Goal: Task Accomplishment & Management: Complete application form

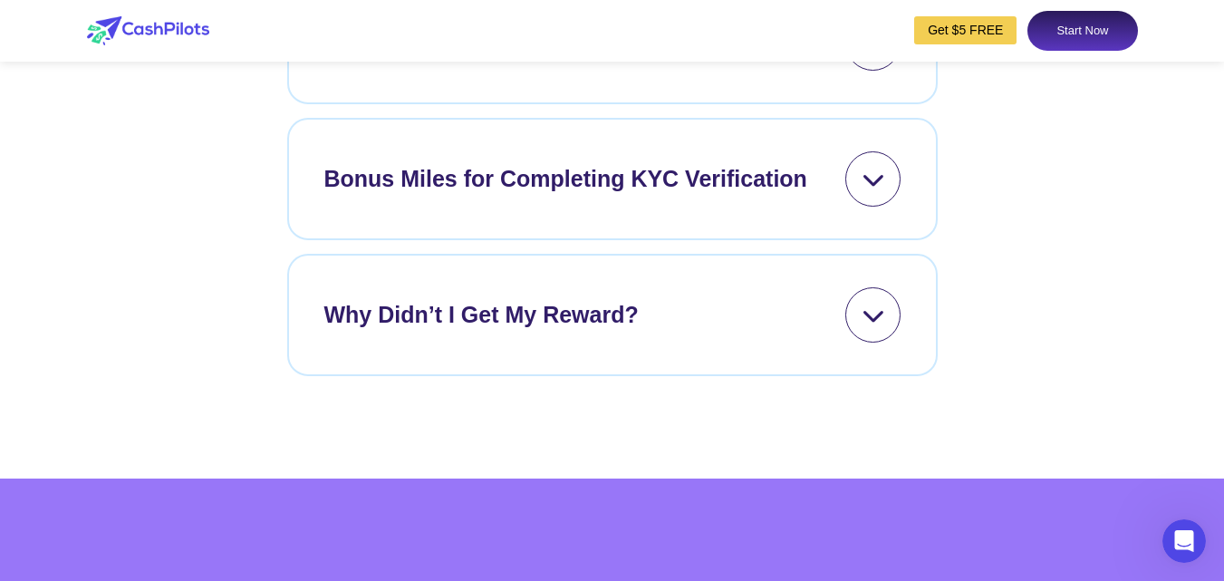
scroll to position [7759, 0]
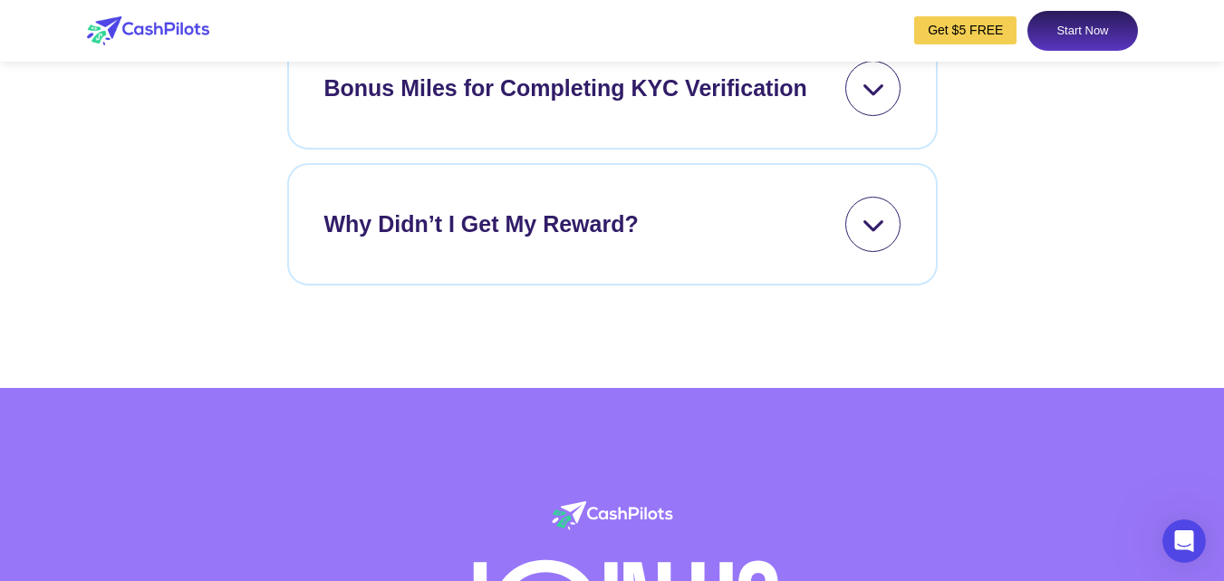
click at [532, 106] on div "Bonus Miles for Completing KYC Verification" at bounding box center [565, 89] width 483 height 34
click at [862, 236] on icon at bounding box center [873, 224] width 23 height 23
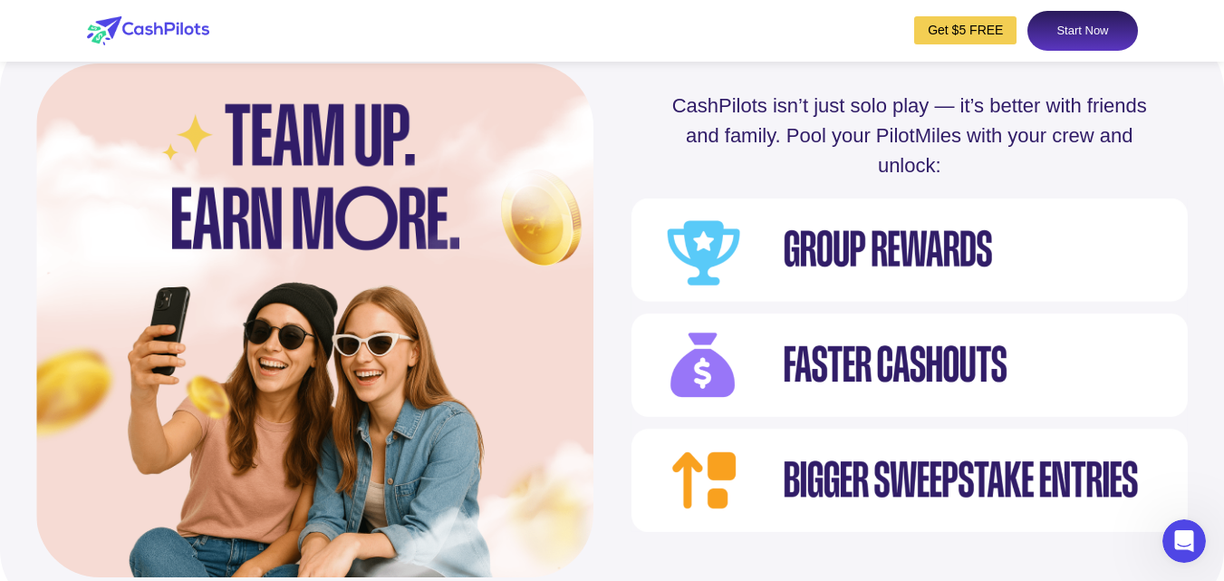
scroll to position [6037, 0]
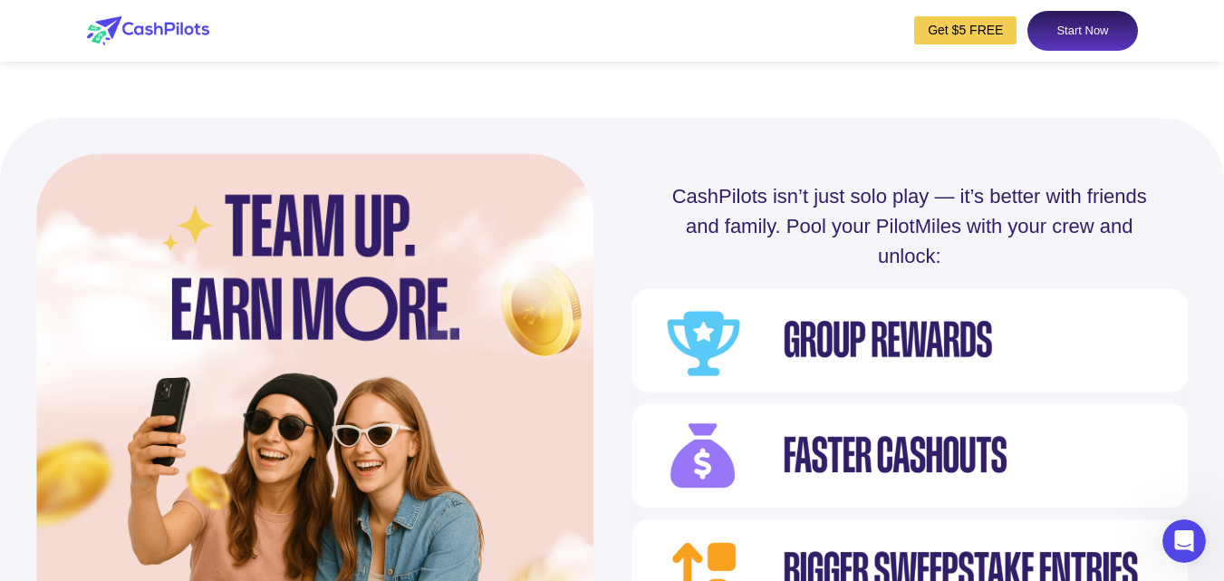
click at [1064, 40] on link "Start Now" at bounding box center [1083, 31] width 110 height 40
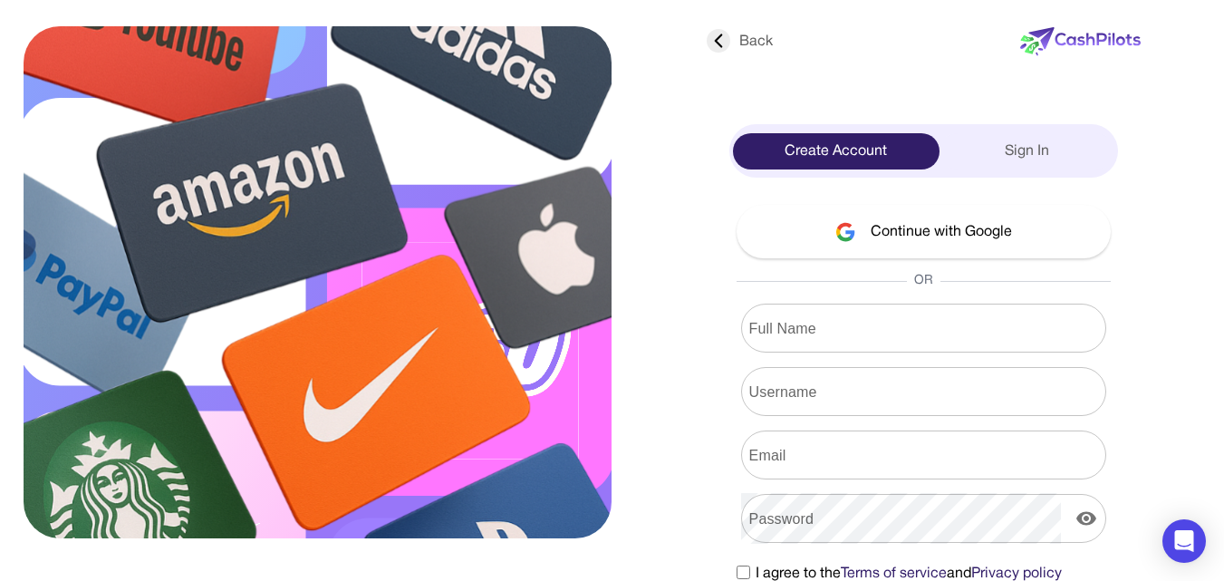
scroll to position [72, 0]
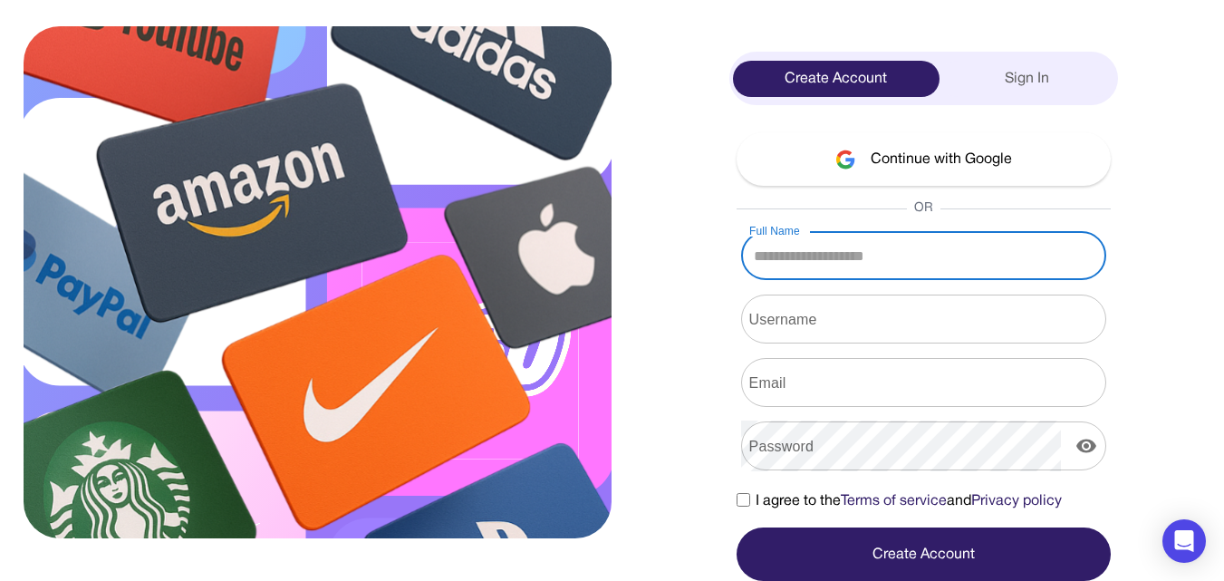
click at [823, 264] on input "Full Name" at bounding box center [923, 255] width 365 height 51
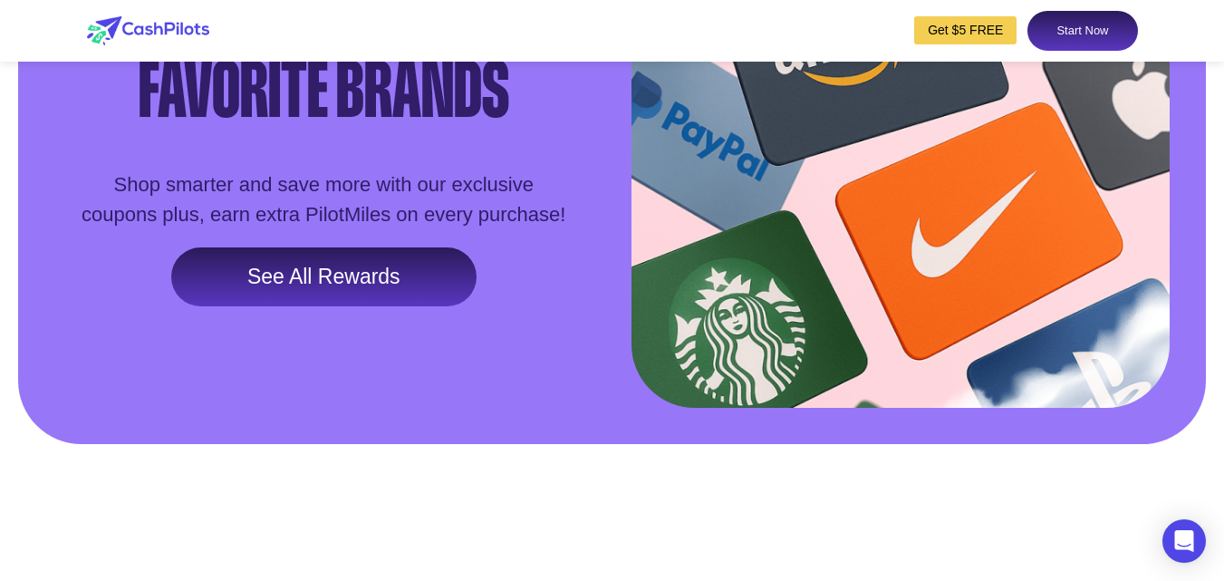
scroll to position [3081, 0]
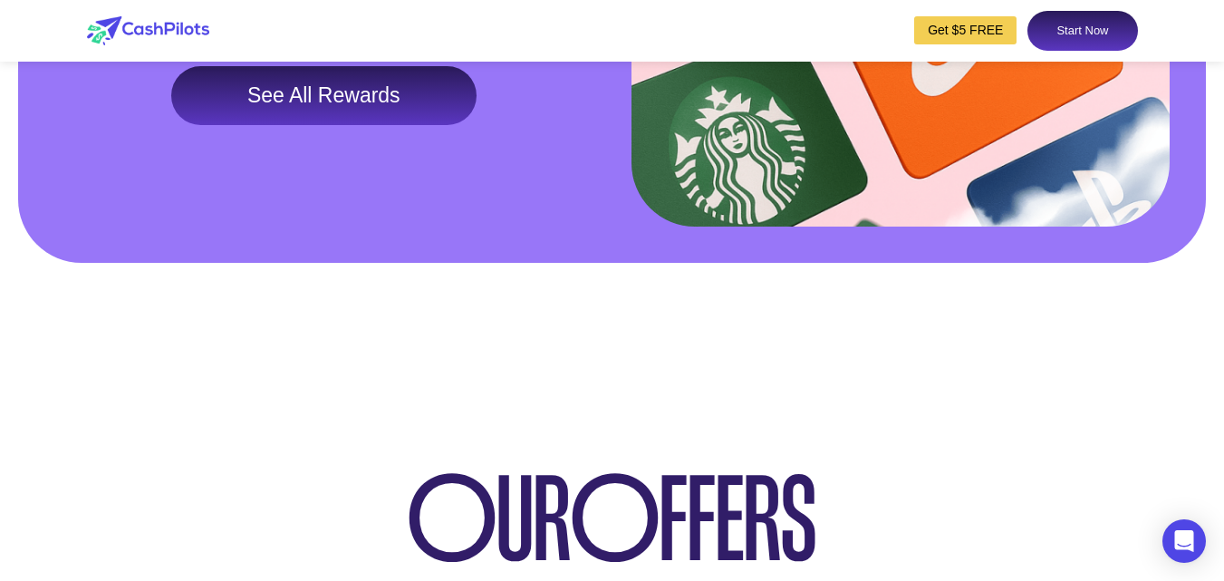
click at [333, 126] on link "See All Rewards" at bounding box center [323, 96] width 305 height 60
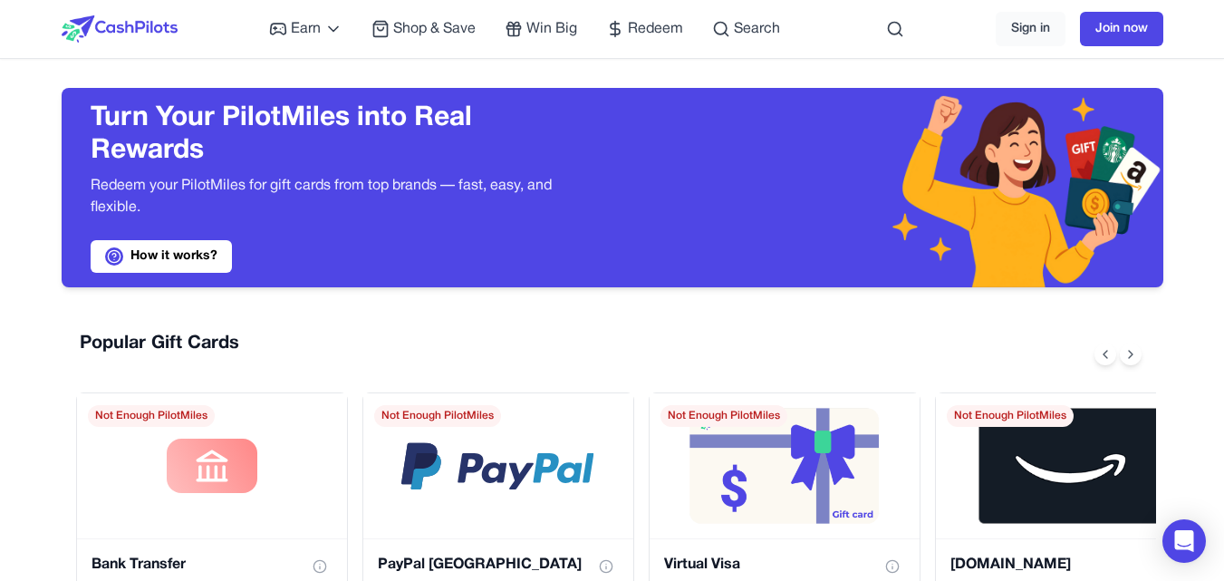
scroll to position [181, 0]
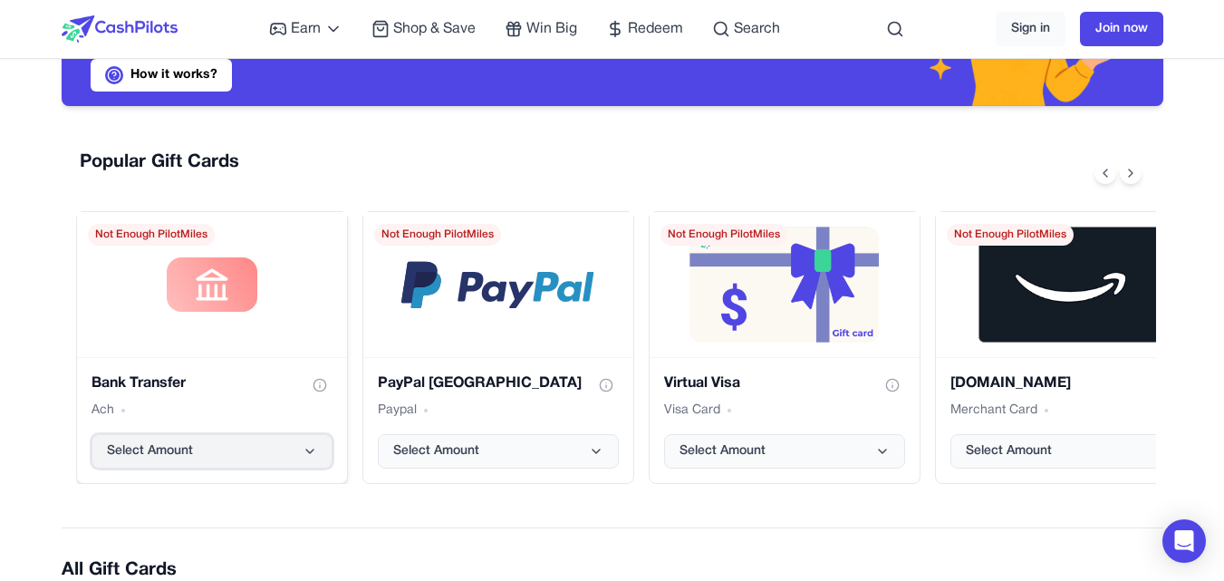
click at [236, 444] on button "Select Amount" at bounding box center [212, 451] width 241 height 34
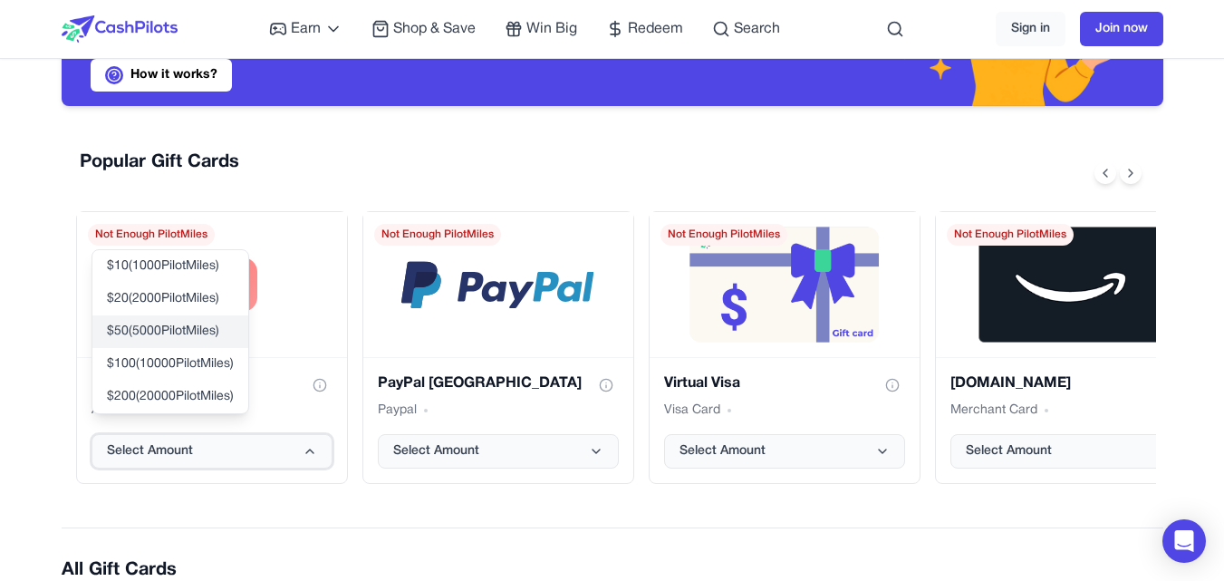
scroll to position [91, 0]
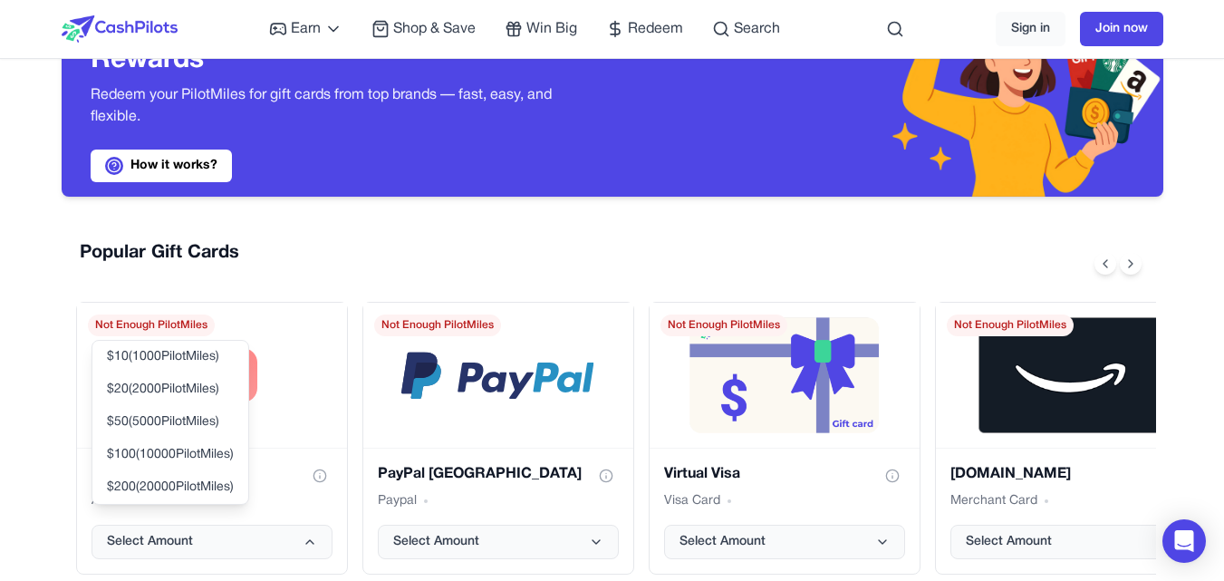
click at [293, 275] on div "Popular Gift Cards" at bounding box center [616, 263] width 1080 height 47
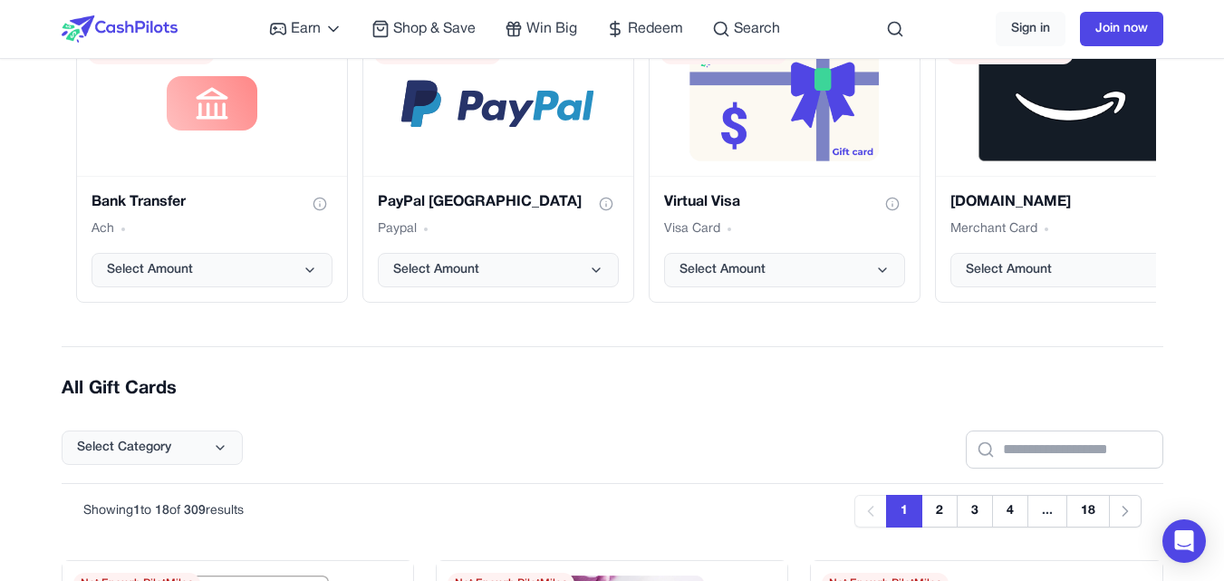
scroll to position [0, 0]
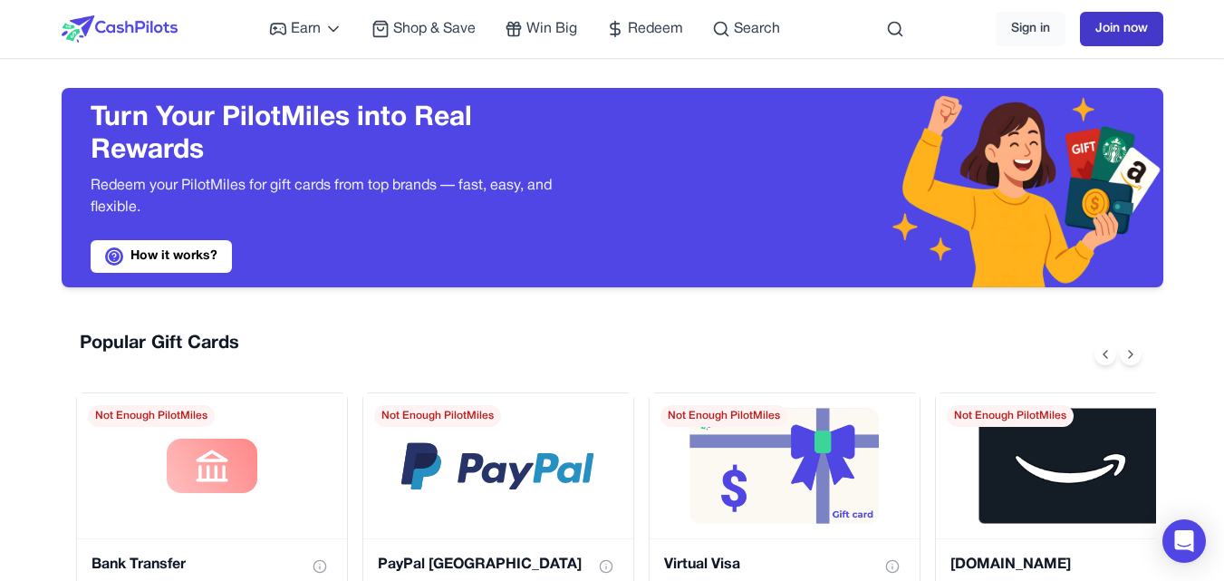
click at [1111, 33] on link "Join now" at bounding box center [1121, 29] width 83 height 34
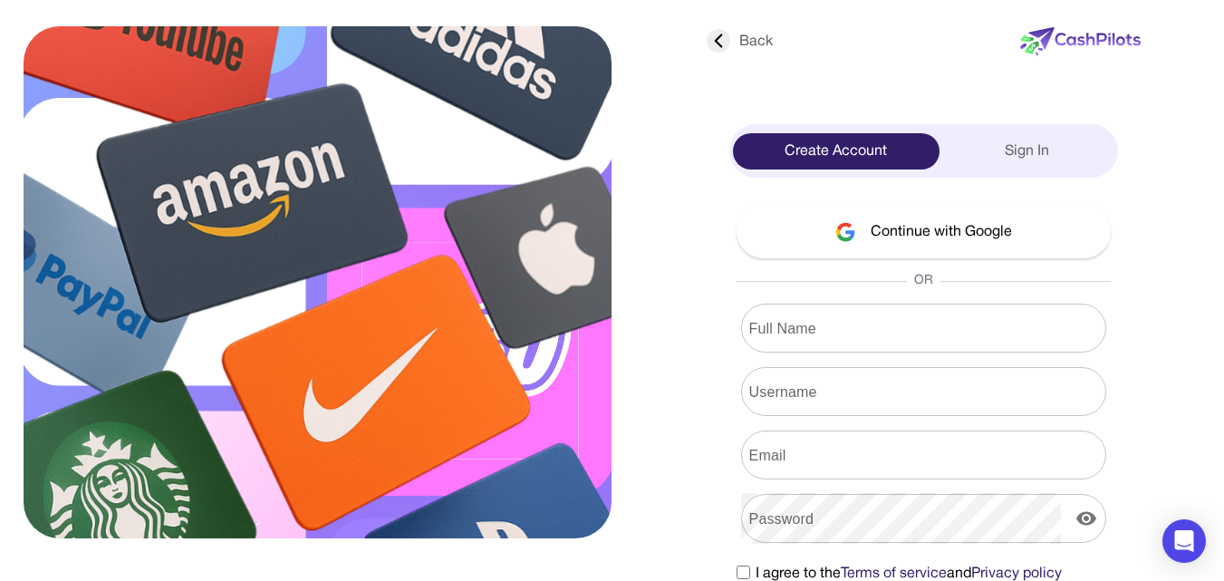
click at [824, 318] on input "Full Name" at bounding box center [923, 328] width 365 height 51
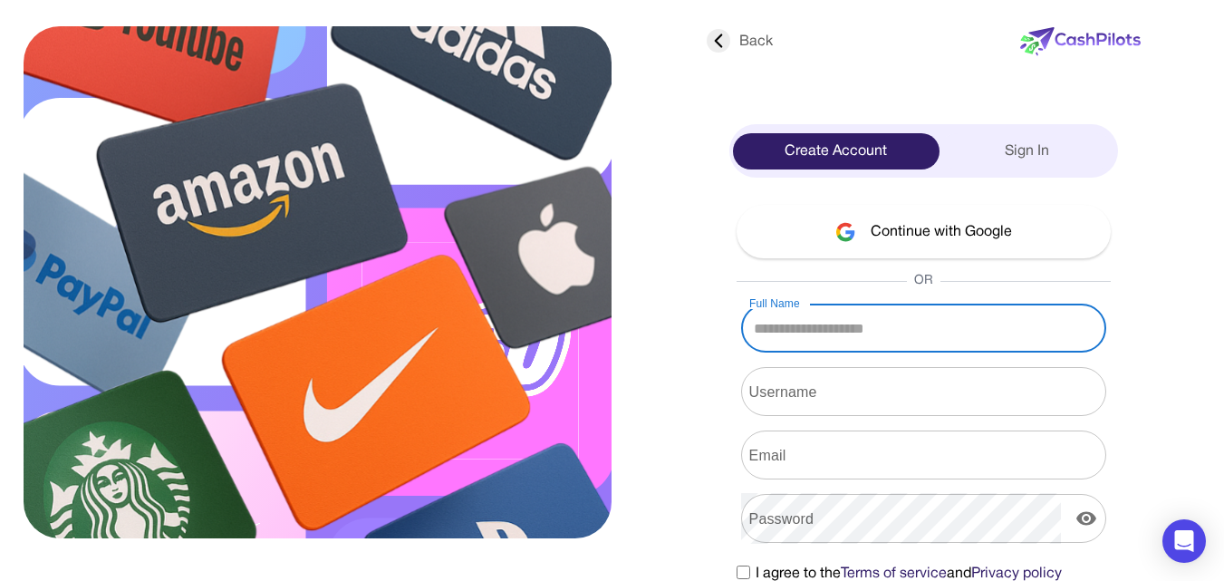
click at [808, 326] on input "Full Name" at bounding box center [923, 328] width 365 height 51
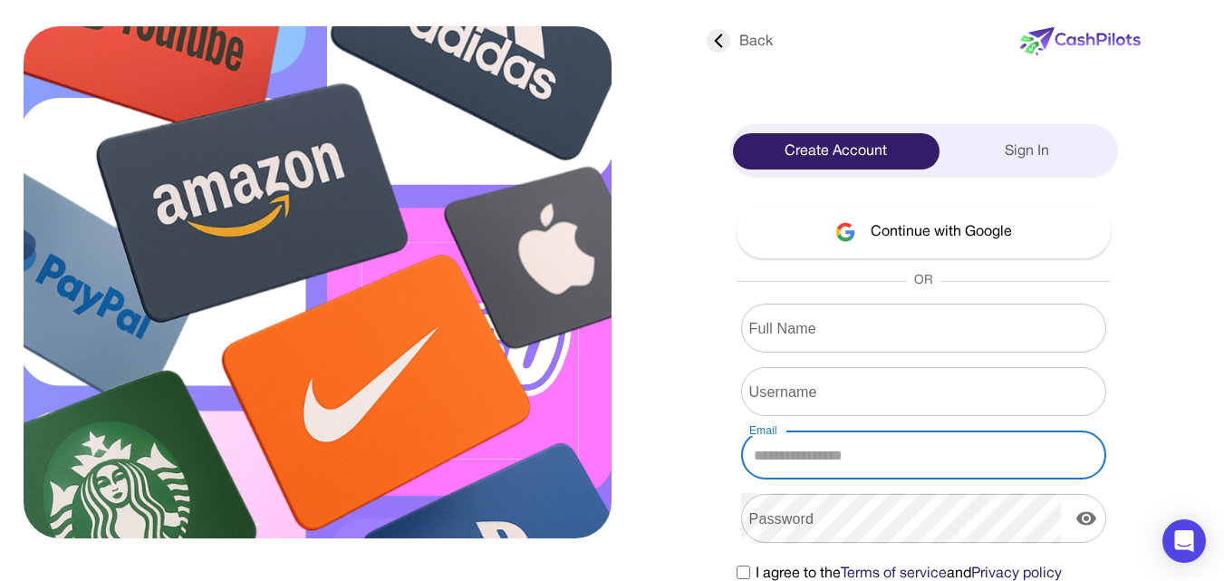
click at [842, 444] on input "Email" at bounding box center [923, 454] width 365 height 51
paste input "**********"
type input "**********"
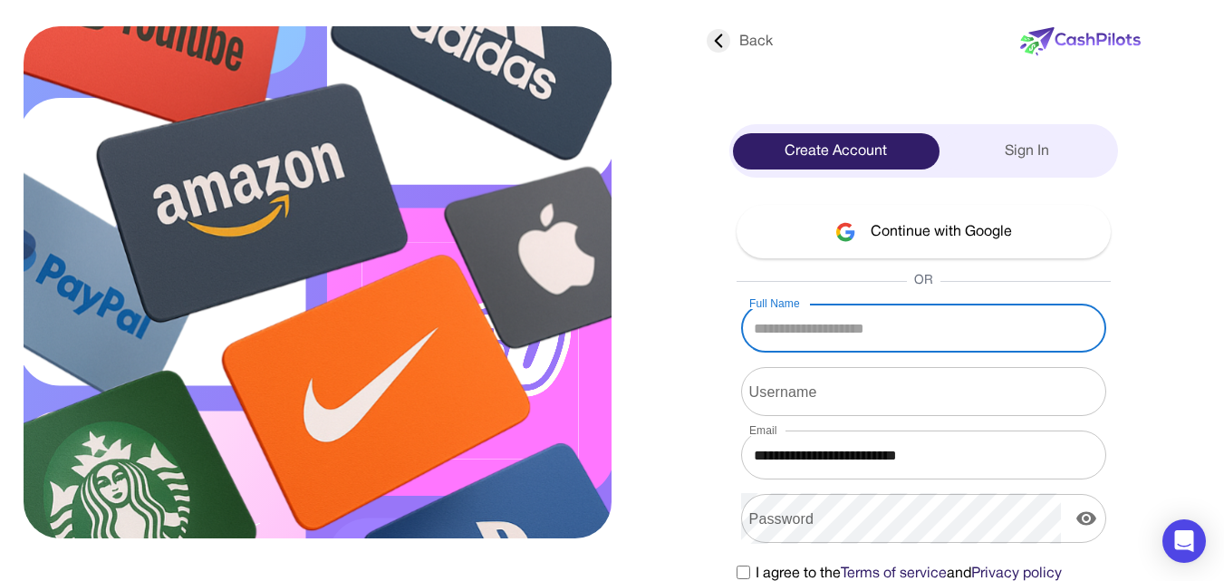
click at [816, 329] on input "Full Name" at bounding box center [923, 328] width 365 height 51
type input "******"
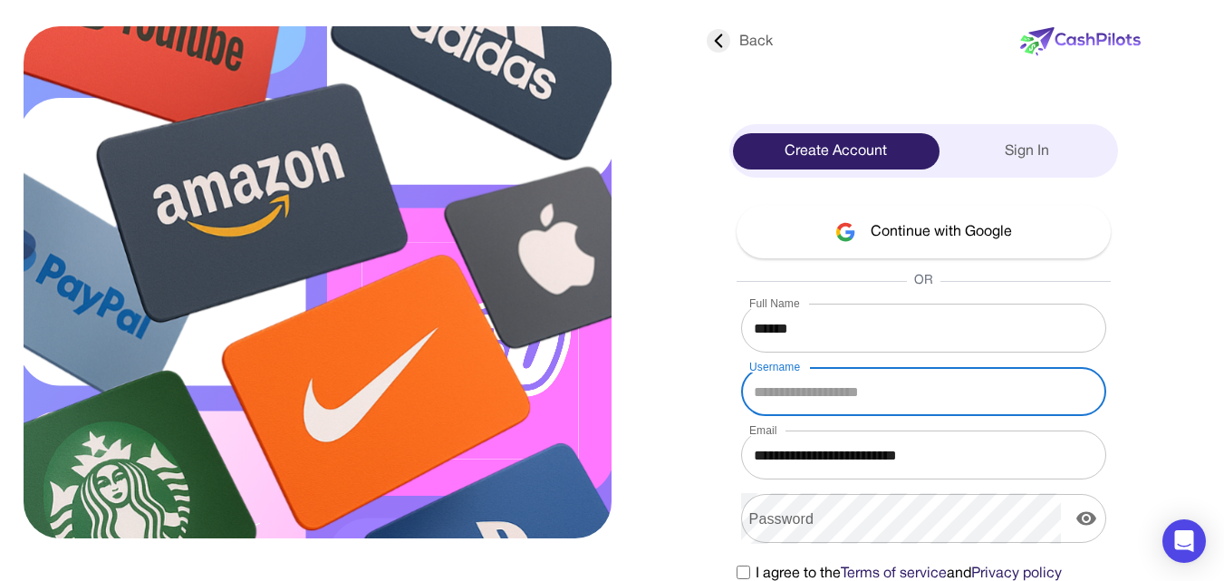
click at [806, 395] on input "Username" at bounding box center [923, 391] width 365 height 51
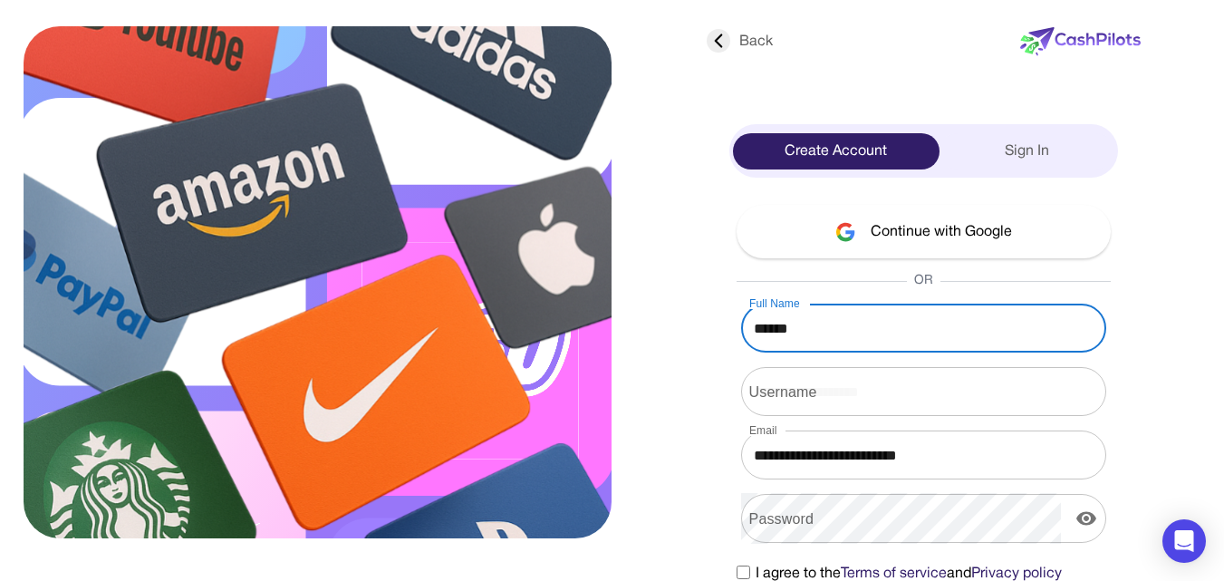
drag, startPoint x: 796, startPoint y: 325, endPoint x: 730, endPoint y: 327, distance: 66.2
click at [730, 327] on div "**********" at bounding box center [923, 429] width 389 height 449
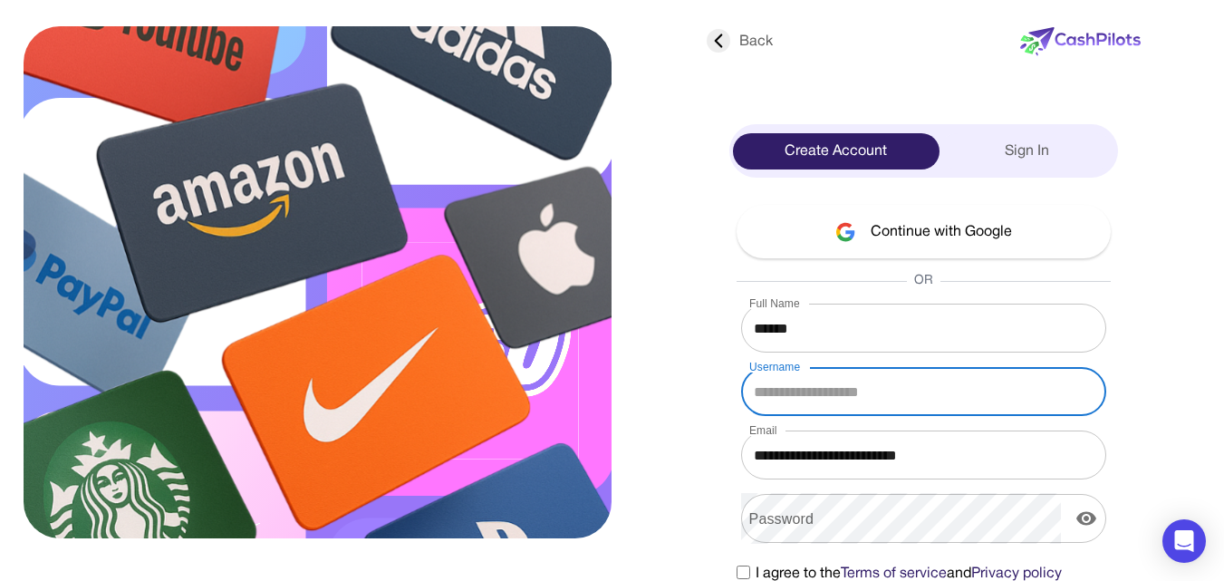
click at [796, 394] on input "Username" at bounding box center [923, 391] width 365 height 51
paste input "******"
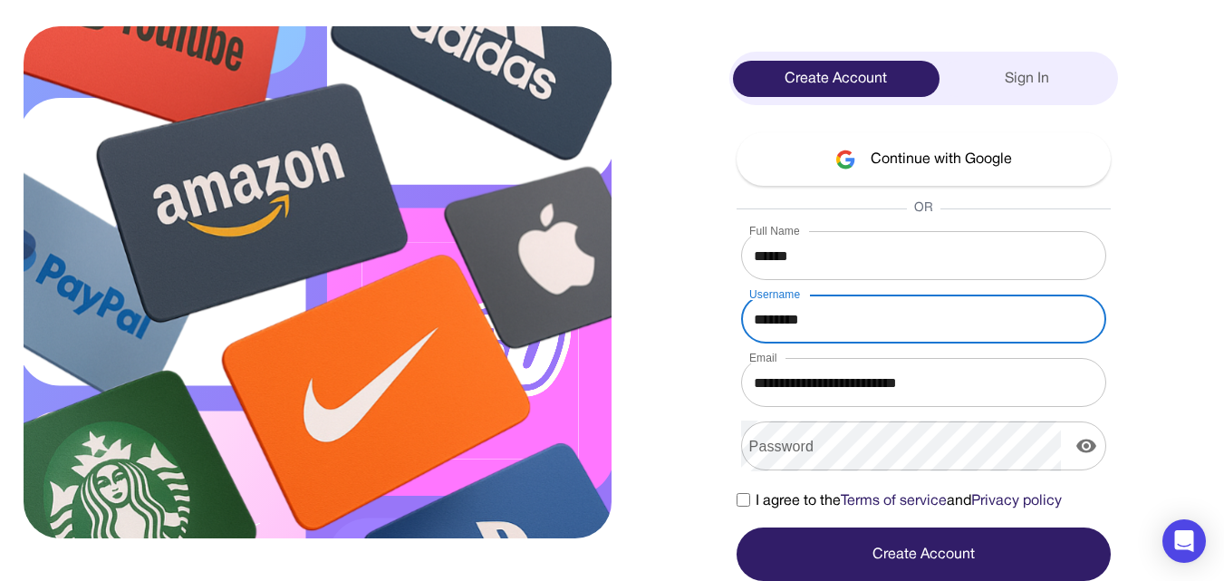
type input "********"
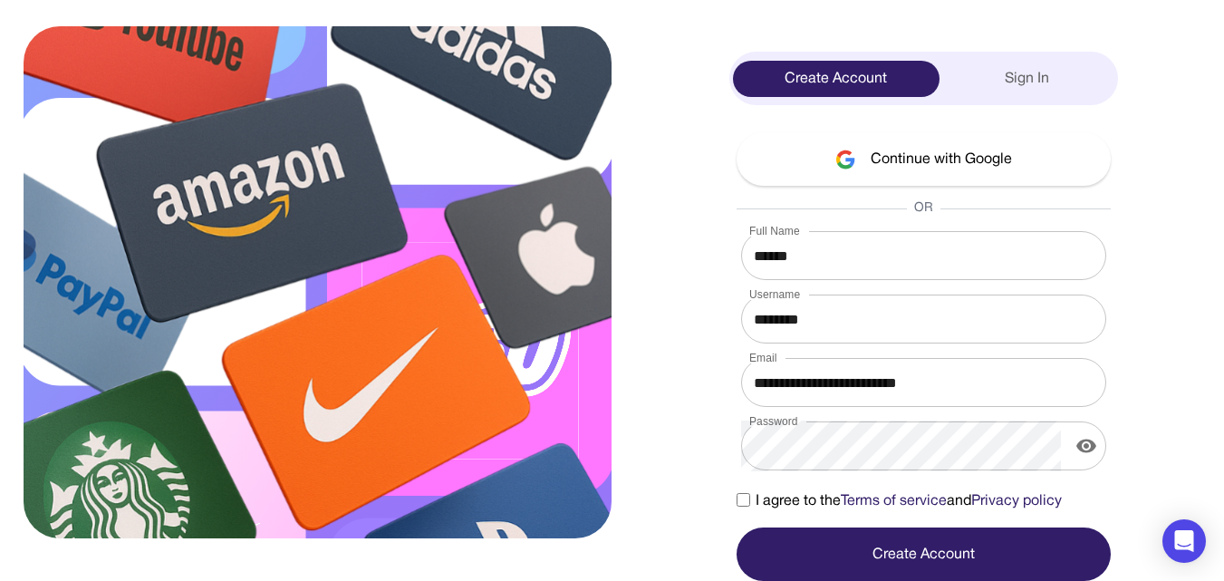
click at [841, 548] on button "Create Account" at bounding box center [924, 553] width 374 height 53
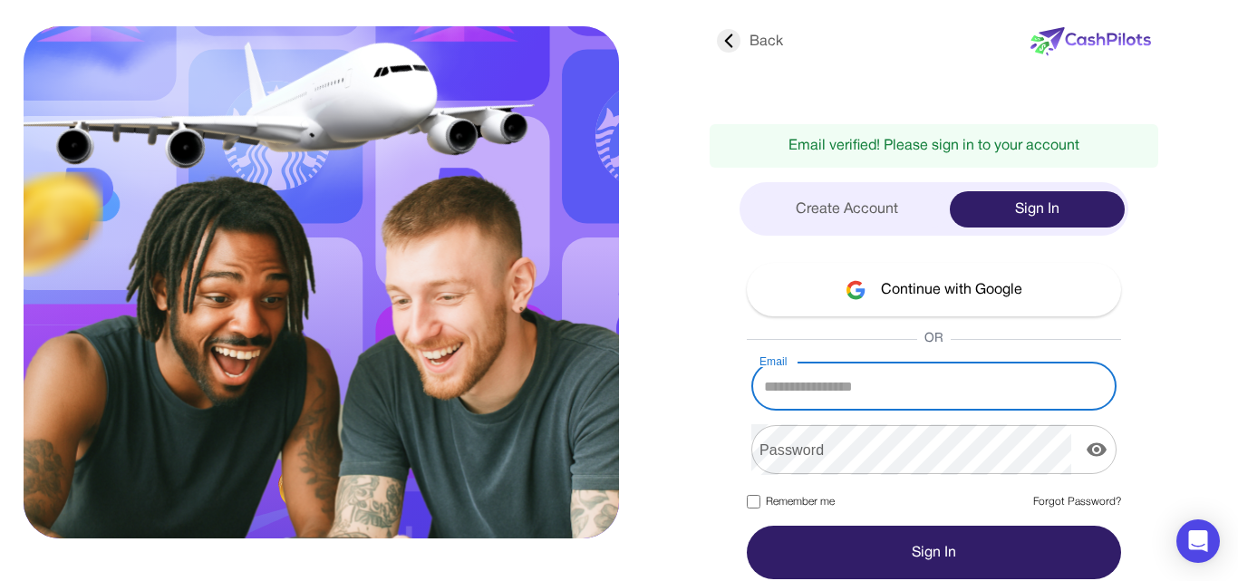
click at [797, 387] on input "Email" at bounding box center [933, 386] width 365 height 51
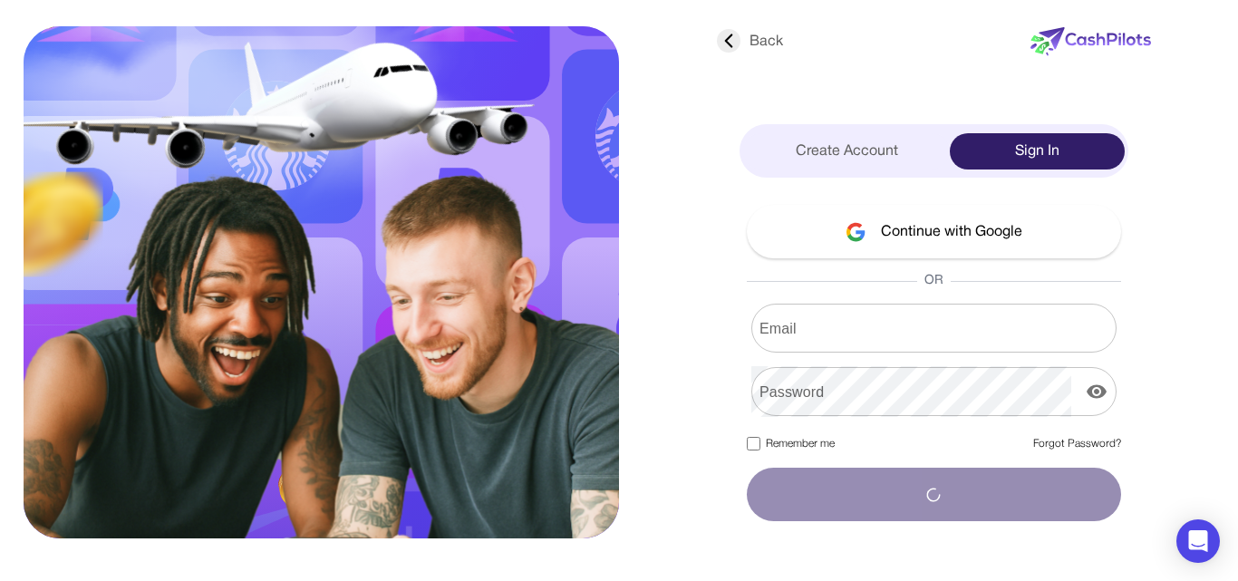
click at [806, 338] on input "Email" at bounding box center [933, 328] width 365 height 51
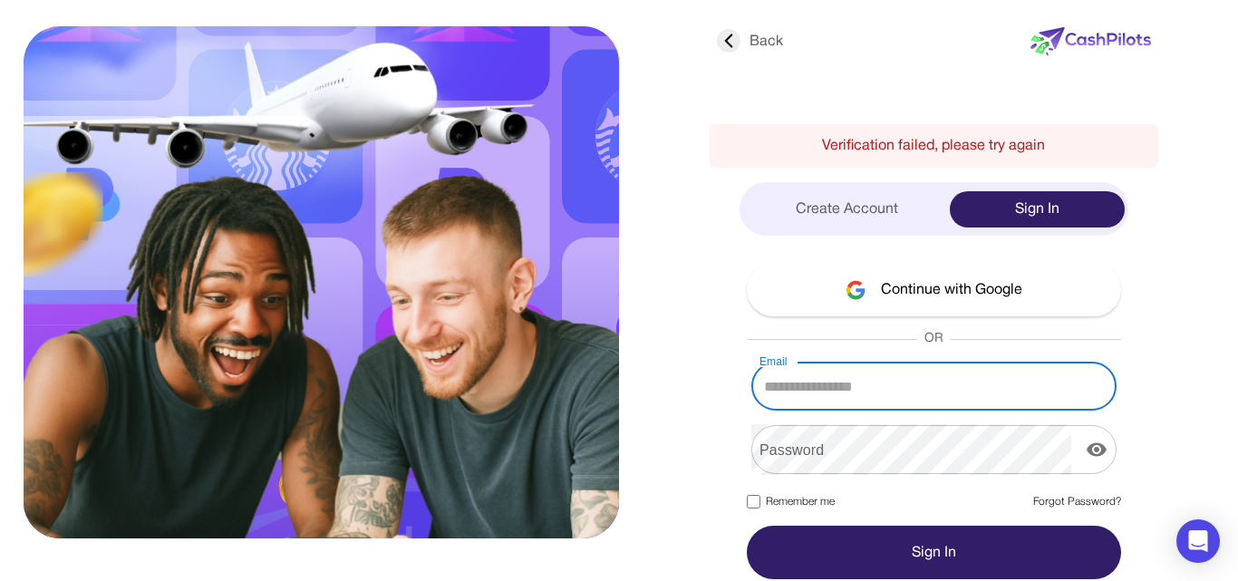
type input "**********"
click at [812, 406] on input "**********" at bounding box center [933, 386] width 365 height 51
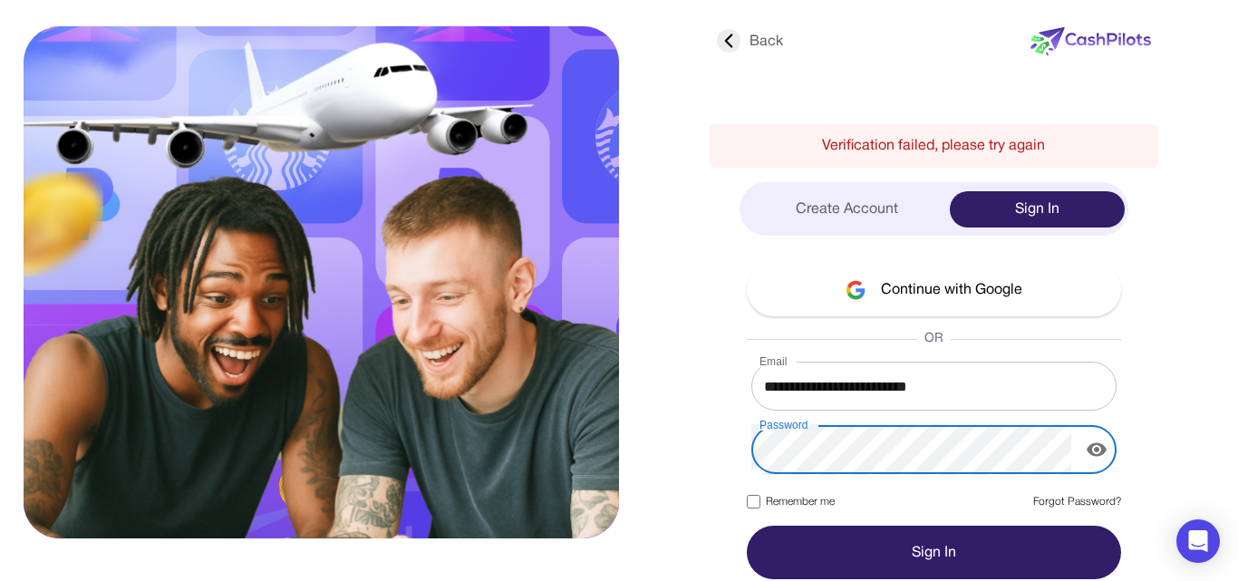
click at [860, 536] on button "Sign In" at bounding box center [934, 552] width 374 height 53
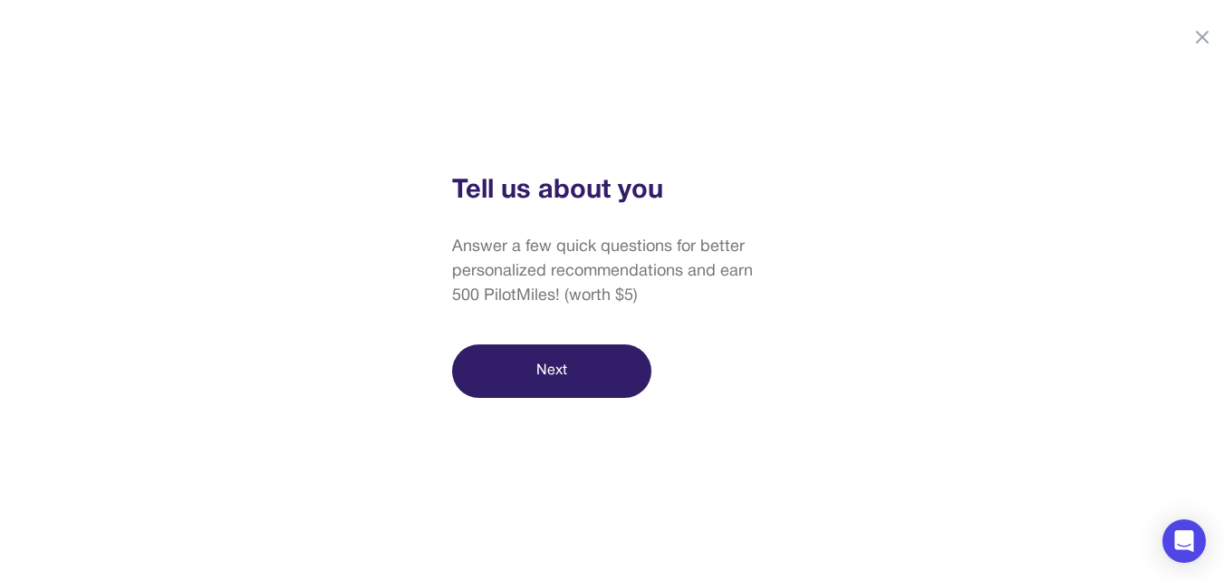
click at [542, 370] on button "Next" at bounding box center [551, 370] width 199 height 53
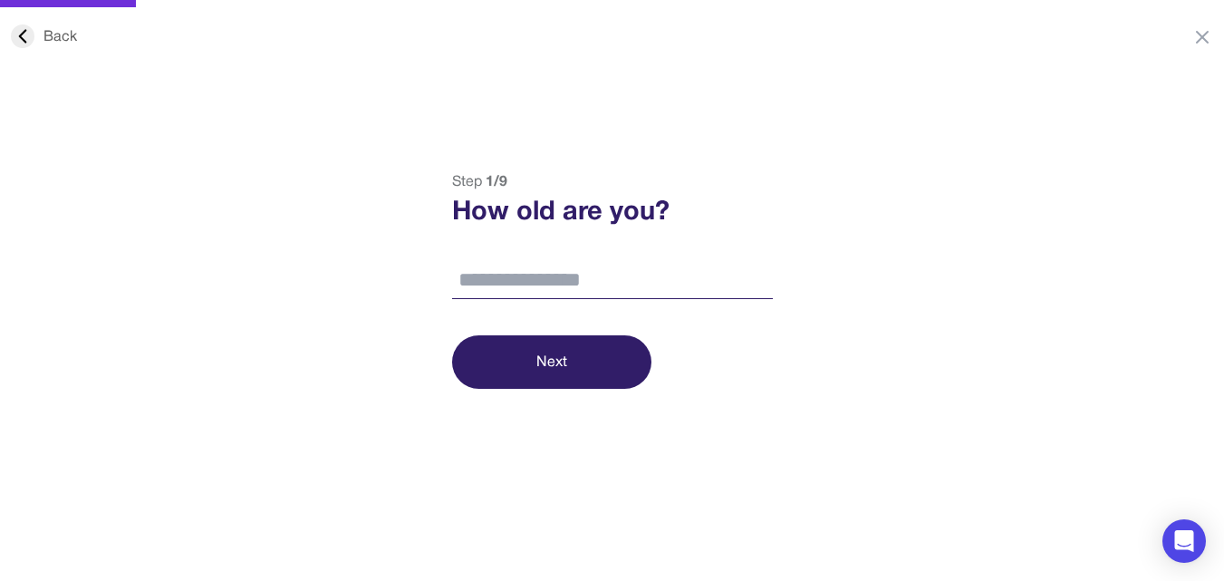
drag, startPoint x: 42, startPoint y: 325, endPoint x: 340, endPoint y: 342, distance: 298.6
click at [43, 325] on div "Back Step 1 / 9 How old are you? Next" at bounding box center [612, 279] width 1224 height 217
click at [569, 285] on input "number" at bounding box center [612, 281] width 321 height 38
type input "**"
click at [552, 367] on button "Next" at bounding box center [551, 361] width 199 height 53
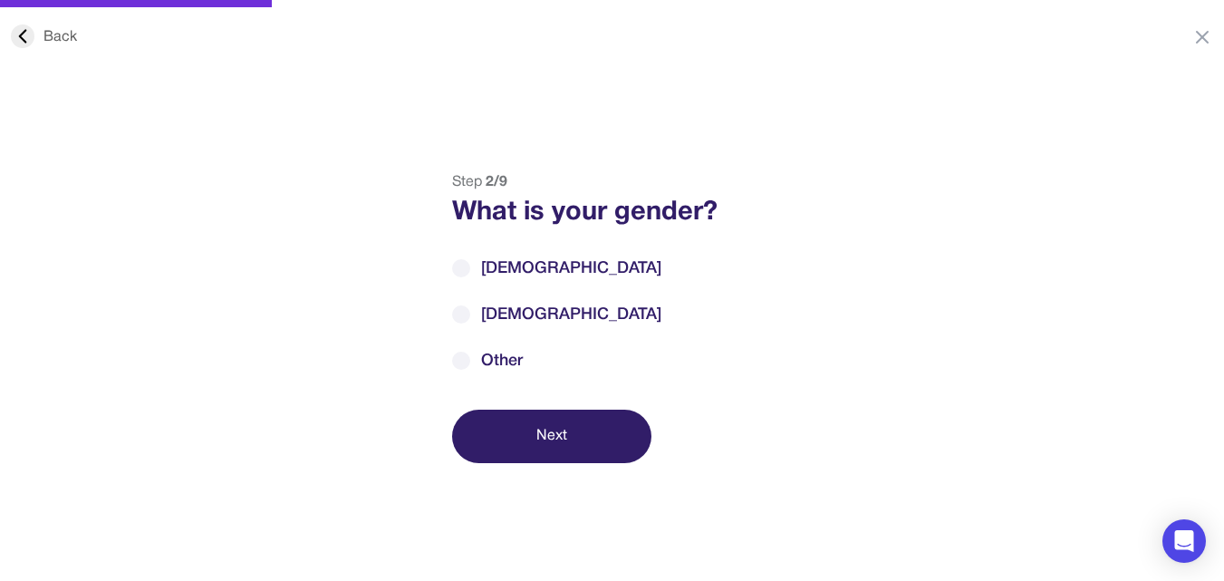
click at [503, 268] on span "[DEMOGRAPHIC_DATA]" at bounding box center [571, 268] width 180 height 24
click at [537, 438] on button "Next" at bounding box center [551, 436] width 199 height 53
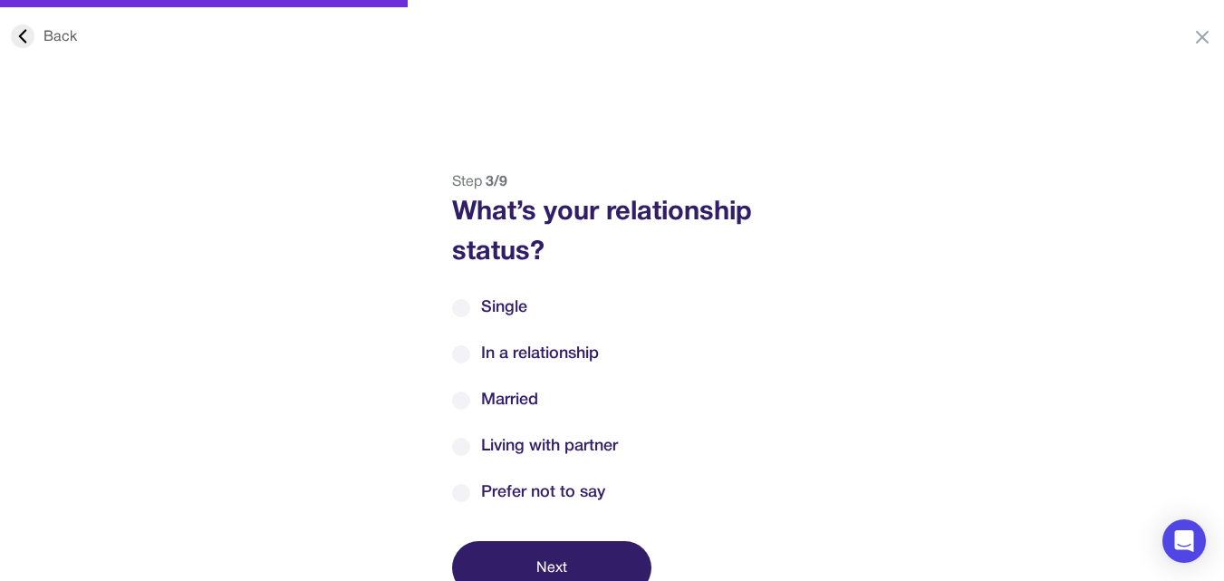
click at [515, 404] on span "Married" at bounding box center [509, 400] width 57 height 24
click at [550, 569] on button "Next" at bounding box center [551, 567] width 199 height 53
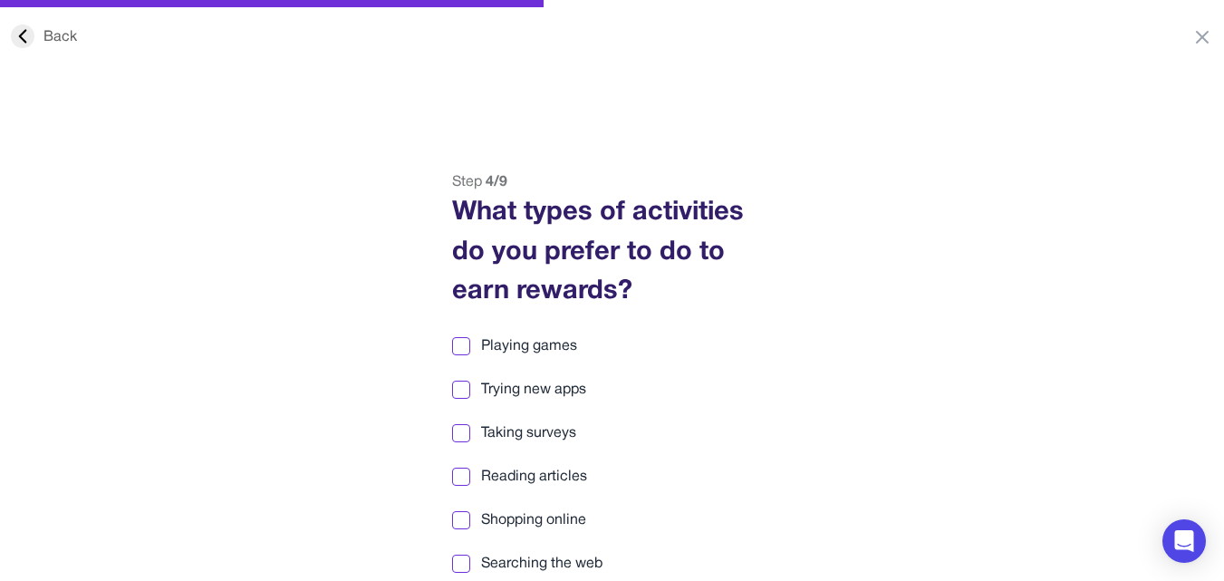
click at [522, 343] on span "Playing games" at bounding box center [529, 346] width 96 height 22
click at [512, 425] on span "Taking surveys" at bounding box center [528, 433] width 95 height 22
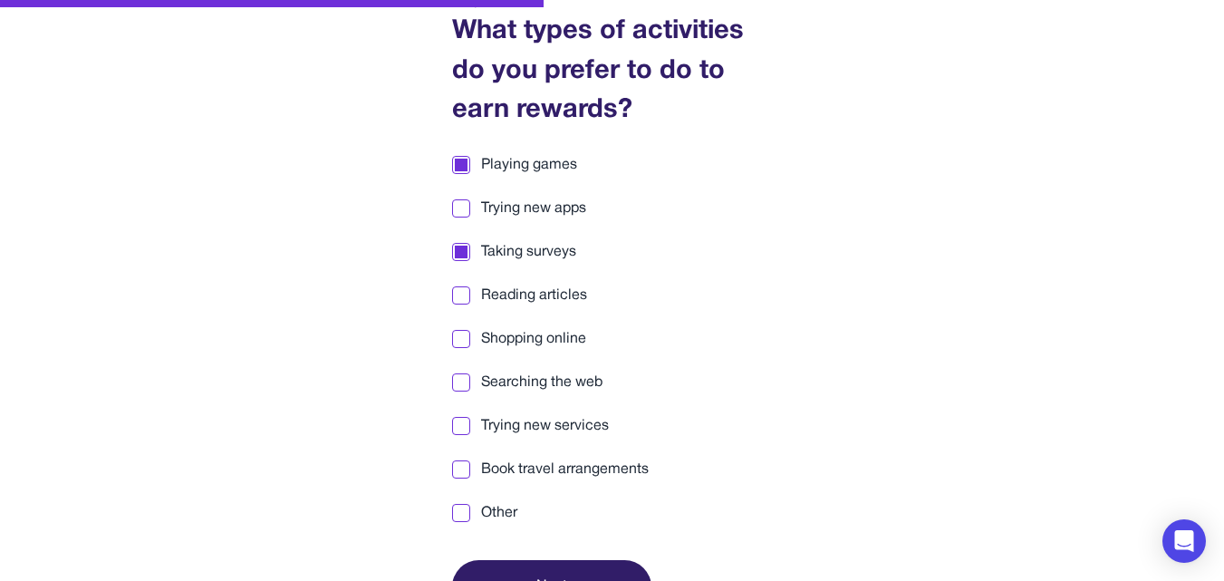
click at [565, 563] on button "Next" at bounding box center [551, 586] width 199 height 53
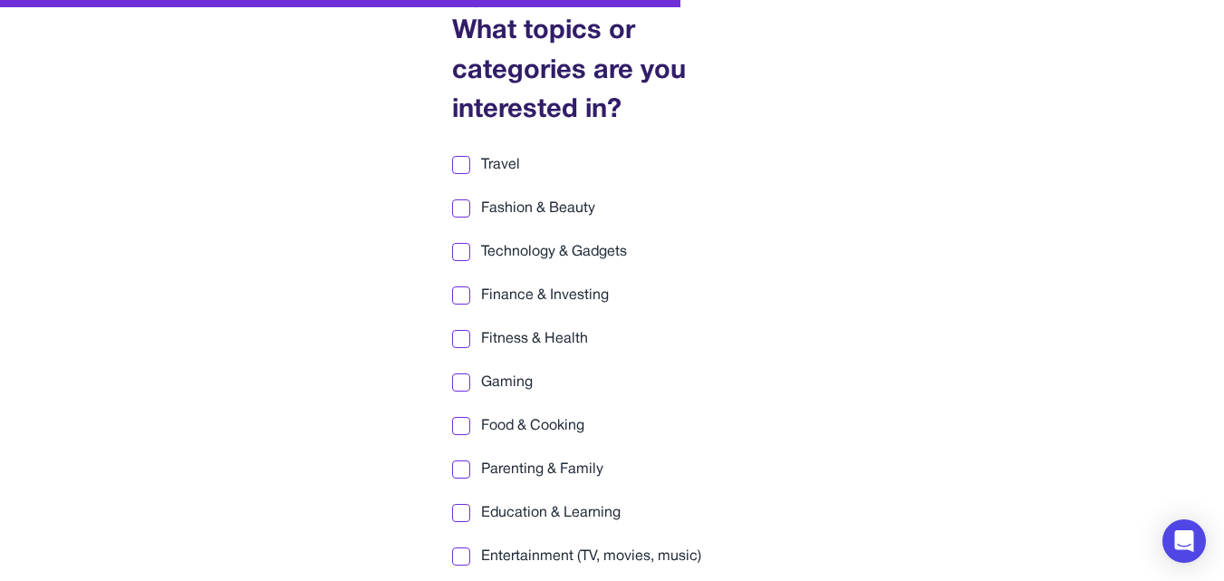
click at [499, 297] on span "Finance & Investing" at bounding box center [545, 296] width 128 height 22
click at [505, 169] on span "Travel" at bounding box center [500, 165] width 39 height 22
click at [515, 205] on span "Fashion & Beauty" at bounding box center [538, 209] width 114 height 22
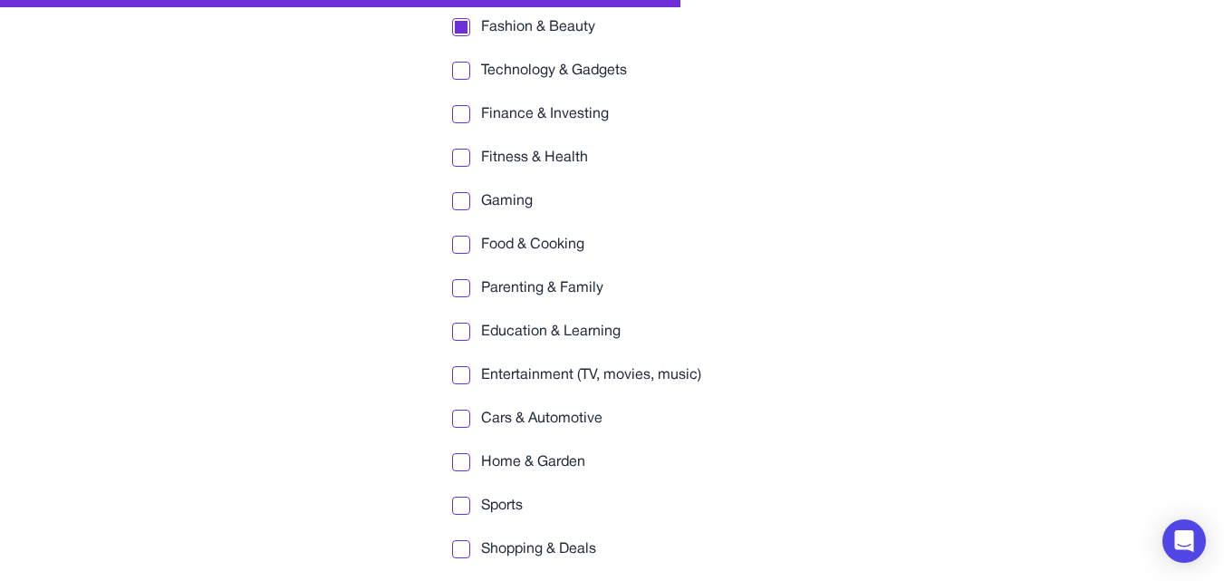
drag, startPoint x: 506, startPoint y: 198, endPoint x: 516, endPoint y: 304, distance: 106.6
click at [506, 199] on span "Gaming" at bounding box center [507, 201] width 52 height 22
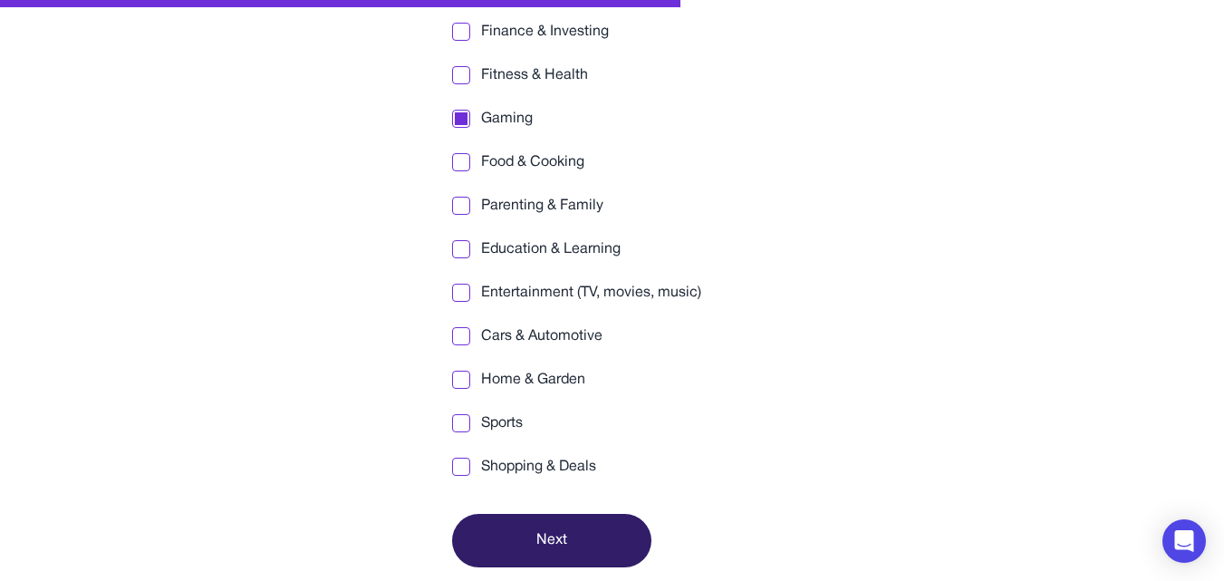
click at [496, 423] on span "Sports" at bounding box center [502, 423] width 42 height 22
click at [498, 165] on span "Food & Cooking" at bounding box center [532, 162] width 103 height 22
click at [541, 542] on button "Next" at bounding box center [551, 540] width 199 height 53
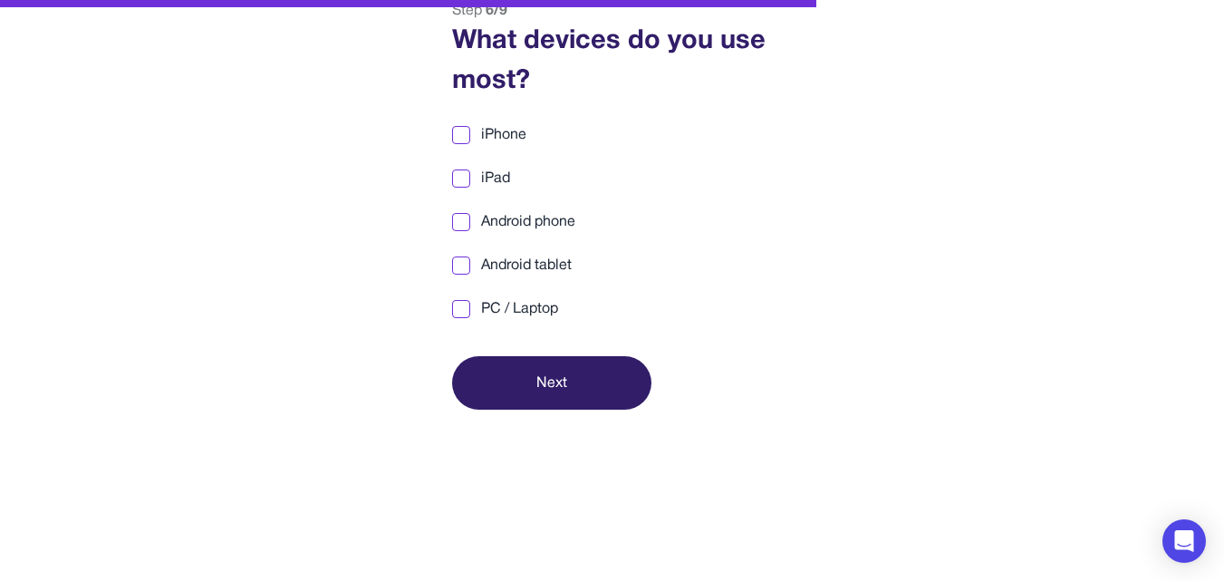
scroll to position [171, 0]
drag, startPoint x: 497, startPoint y: 135, endPoint x: 486, endPoint y: 166, distance: 32.7
click at [496, 134] on span "iPhone" at bounding box center [503, 135] width 45 height 22
drag, startPoint x: 486, startPoint y: 170, endPoint x: 487, endPoint y: 197, distance: 26.3
click at [486, 179] on span "iPad" at bounding box center [495, 179] width 29 height 22
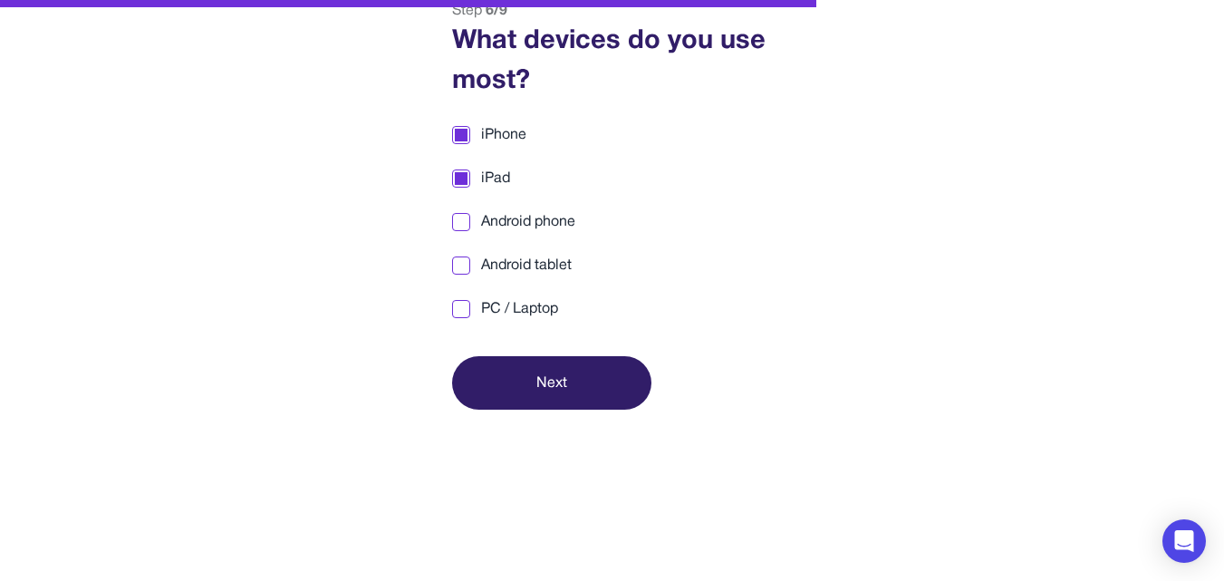
click at [487, 213] on div "iPhone iPad Android phone Android tablet PC / Laptop" at bounding box center [612, 222] width 321 height 196
click at [491, 253] on div "iPhone iPad Android phone Android tablet PC / Laptop" at bounding box center [612, 222] width 321 height 196
click at [492, 296] on div "iPhone iPad Android phone Android tablet PC / Laptop" at bounding box center [612, 222] width 321 height 196
click at [461, 224] on div at bounding box center [461, 222] width 13 height 13
click at [463, 273] on div at bounding box center [461, 265] width 18 height 18
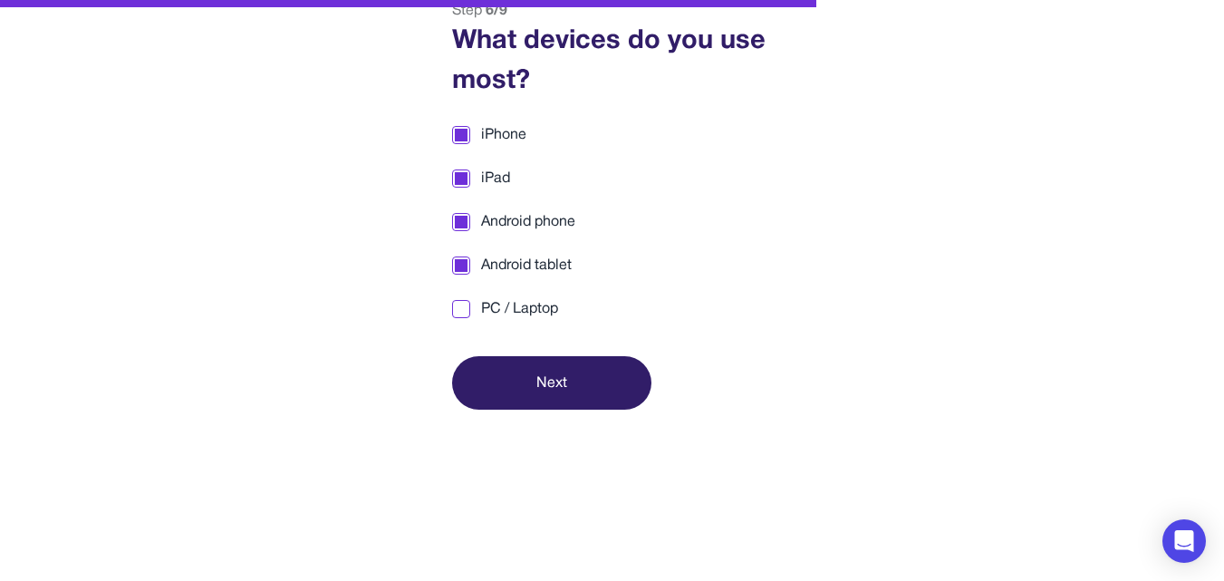
click at [460, 316] on div at bounding box center [461, 309] width 18 height 18
click at [518, 375] on button "Next" at bounding box center [551, 382] width 199 height 53
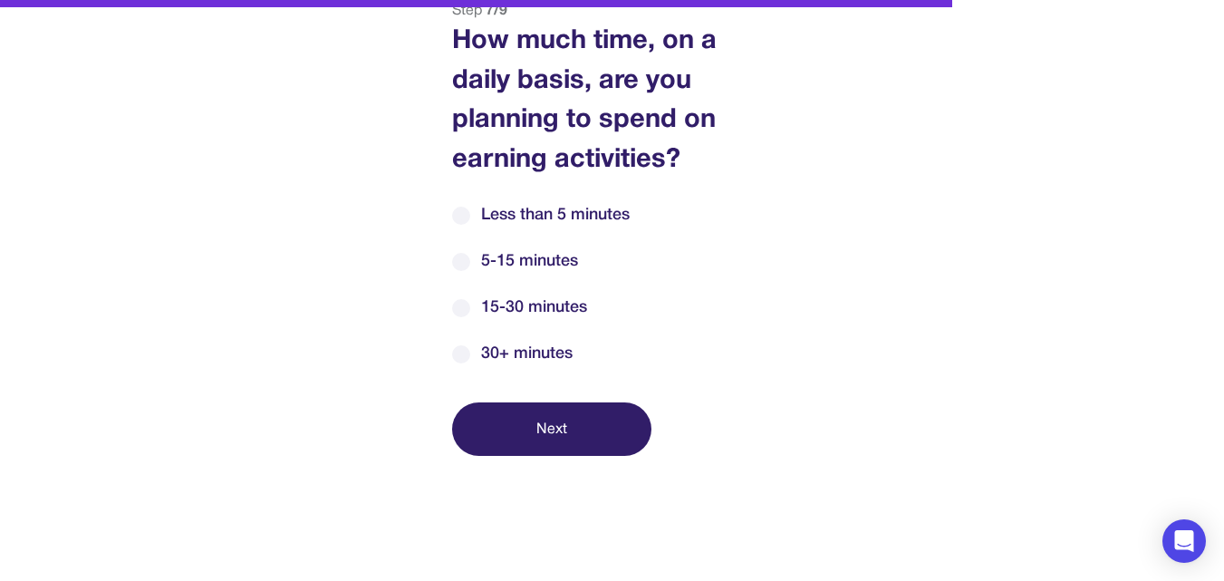
click at [523, 349] on span "30+ minutes" at bounding box center [527, 354] width 92 height 24
click at [541, 443] on button "Next" at bounding box center [551, 428] width 199 height 53
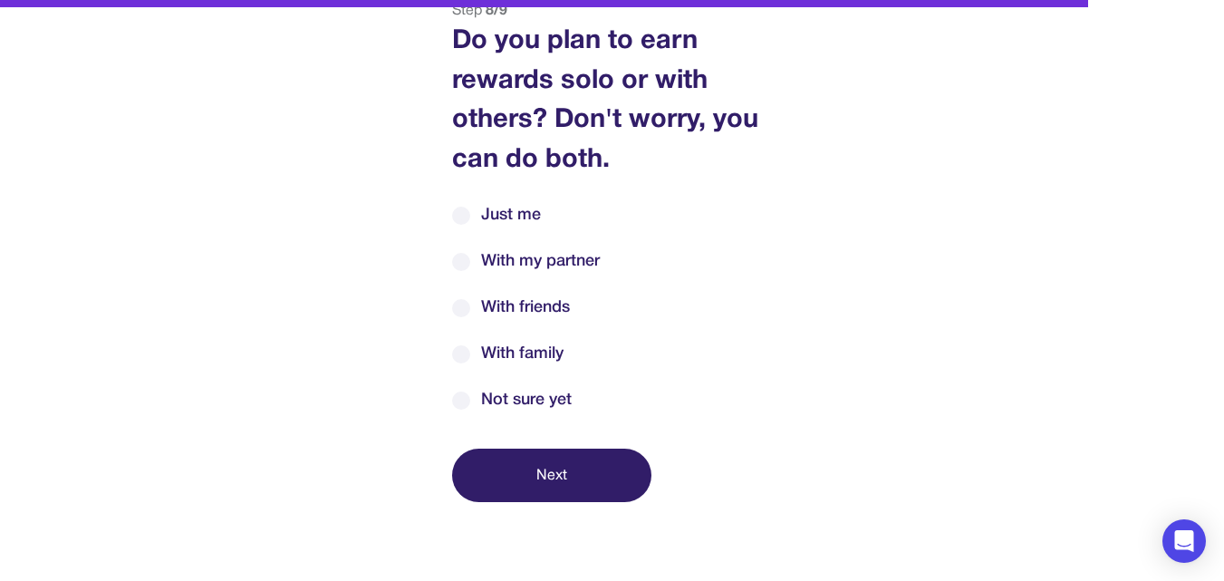
click at [522, 358] on span "With family" at bounding box center [522, 354] width 82 height 24
click at [556, 482] on button "Next" at bounding box center [551, 475] width 199 height 53
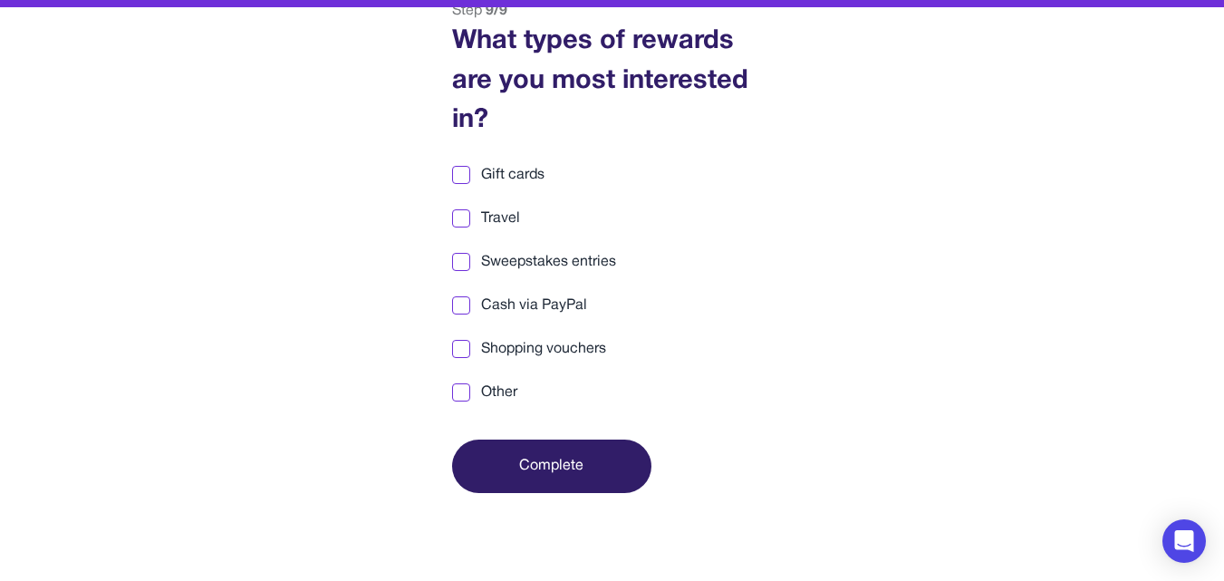
click at [517, 303] on span "Cash via PayPal" at bounding box center [534, 305] width 106 height 22
click at [532, 348] on span "Shopping vouchers" at bounding box center [543, 349] width 125 height 22
click at [501, 226] on span "Travel" at bounding box center [500, 218] width 39 height 22
click at [498, 251] on span "Sweepstakes entries" at bounding box center [548, 262] width 135 height 22
click at [500, 169] on span "Gift cards" at bounding box center [512, 175] width 63 height 22
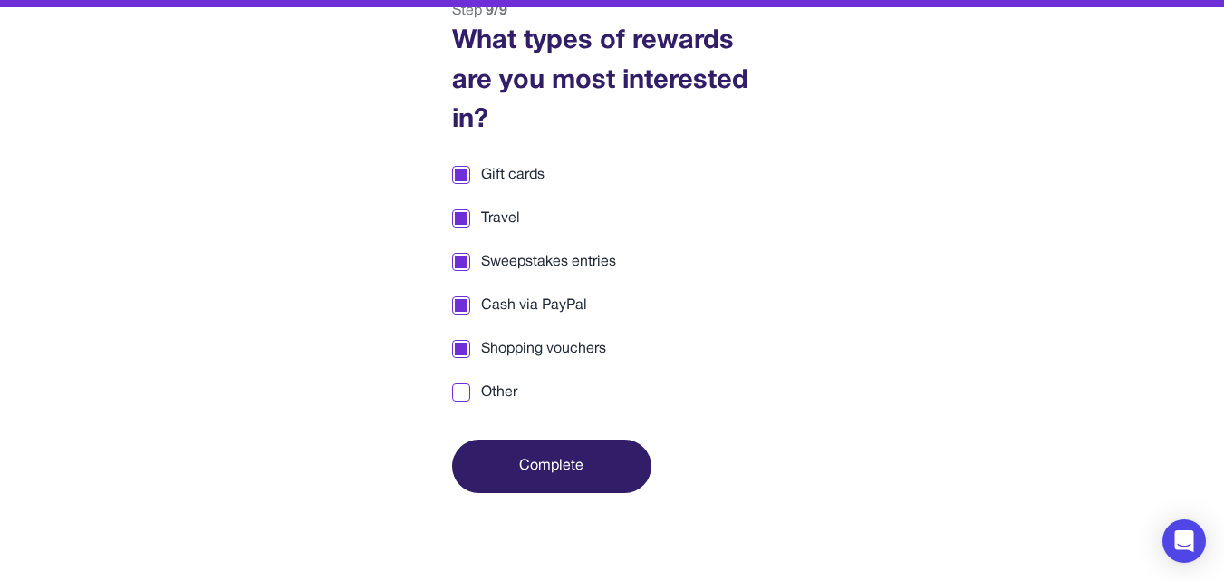
click at [555, 470] on button "Complete" at bounding box center [551, 465] width 199 height 53
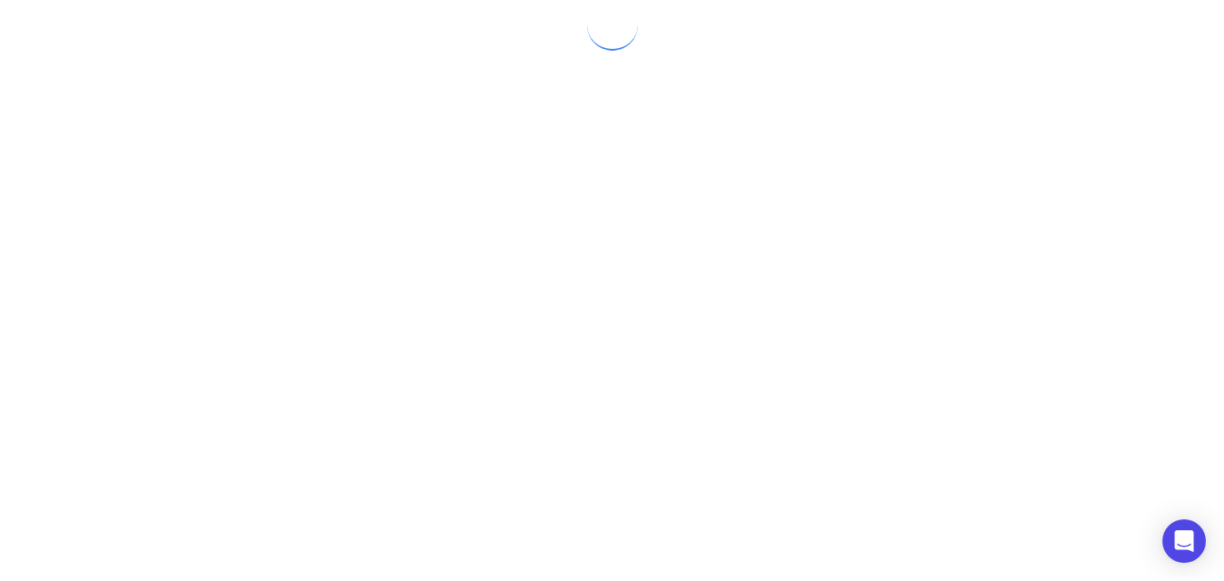
scroll to position [0, 0]
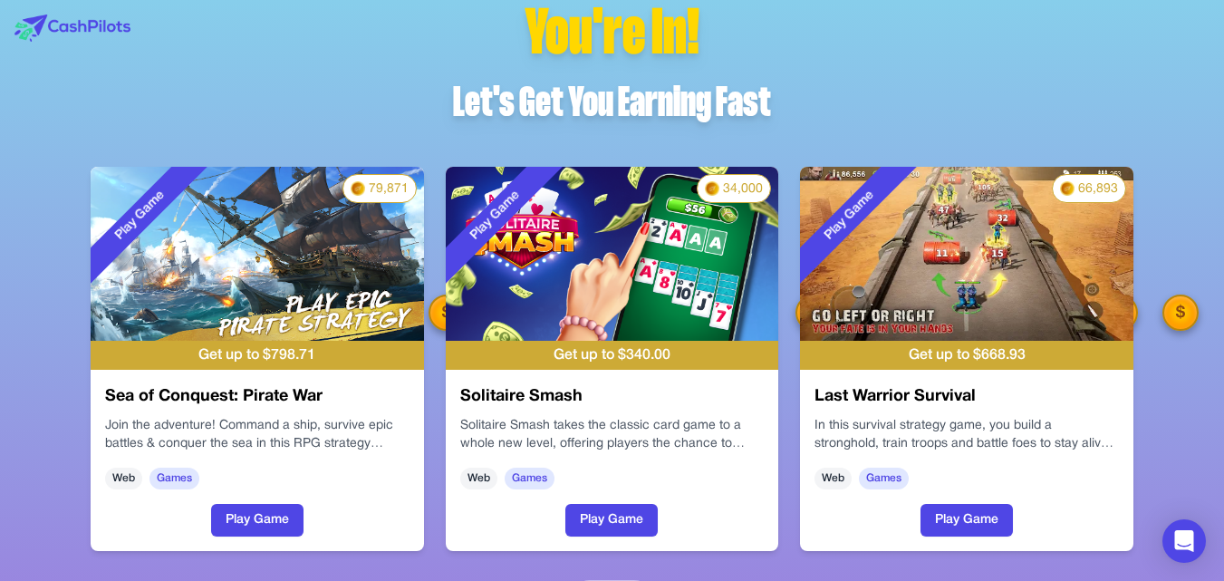
scroll to position [73, 0]
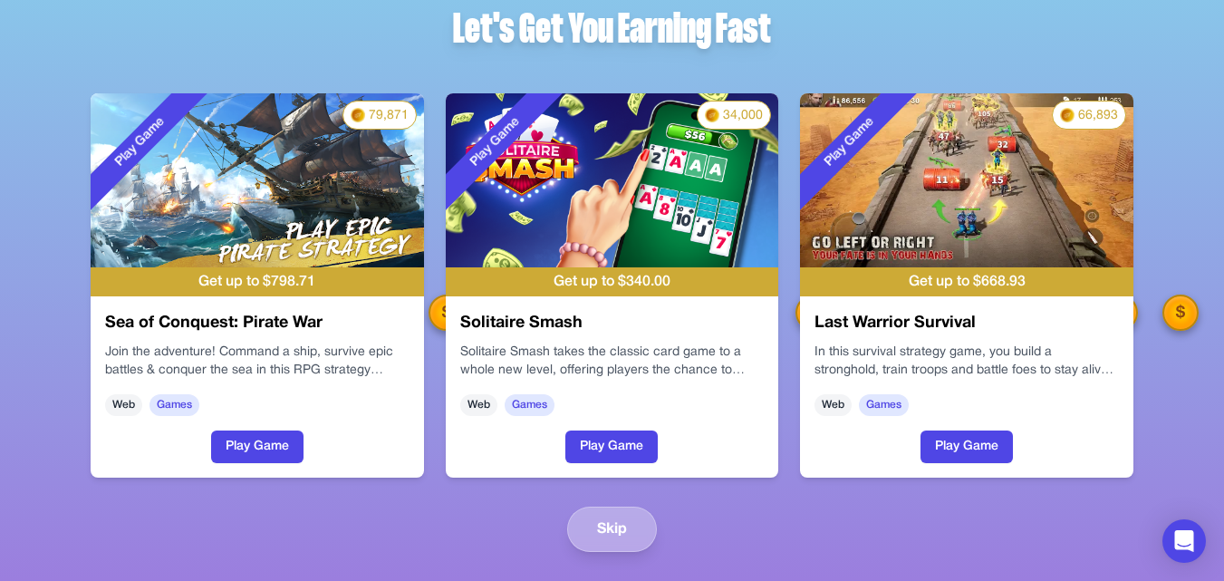
click at [614, 525] on button "Skip" at bounding box center [612, 529] width 90 height 45
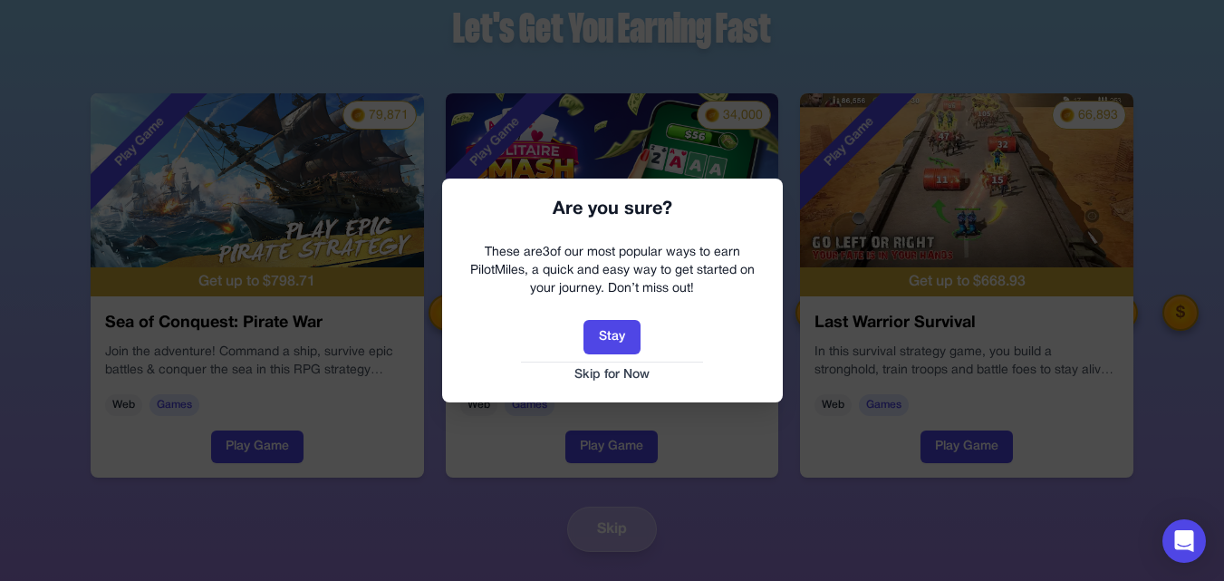
click at [614, 525] on div at bounding box center [612, 290] width 1224 height 581
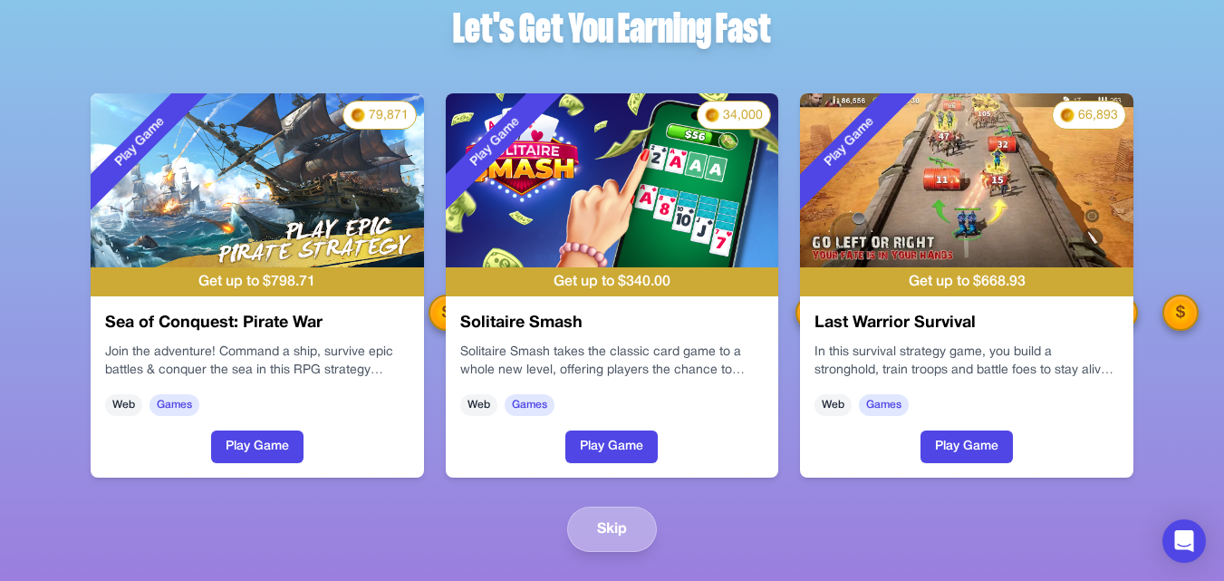
click at [618, 527] on button "Skip" at bounding box center [612, 529] width 90 height 45
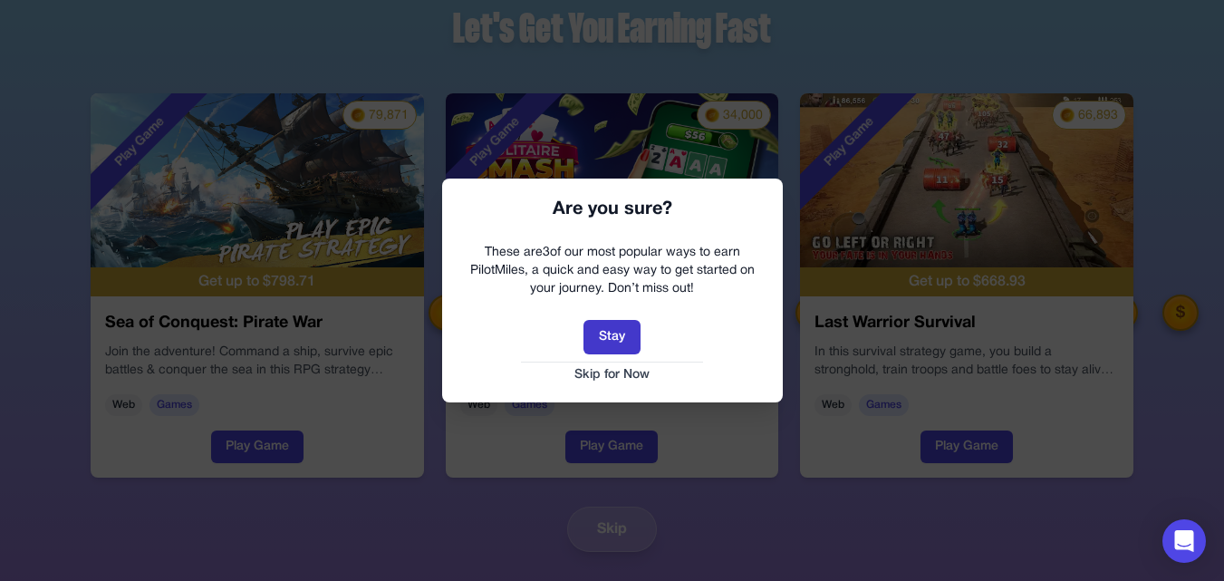
click at [609, 340] on button "Stay" at bounding box center [612, 337] width 57 height 34
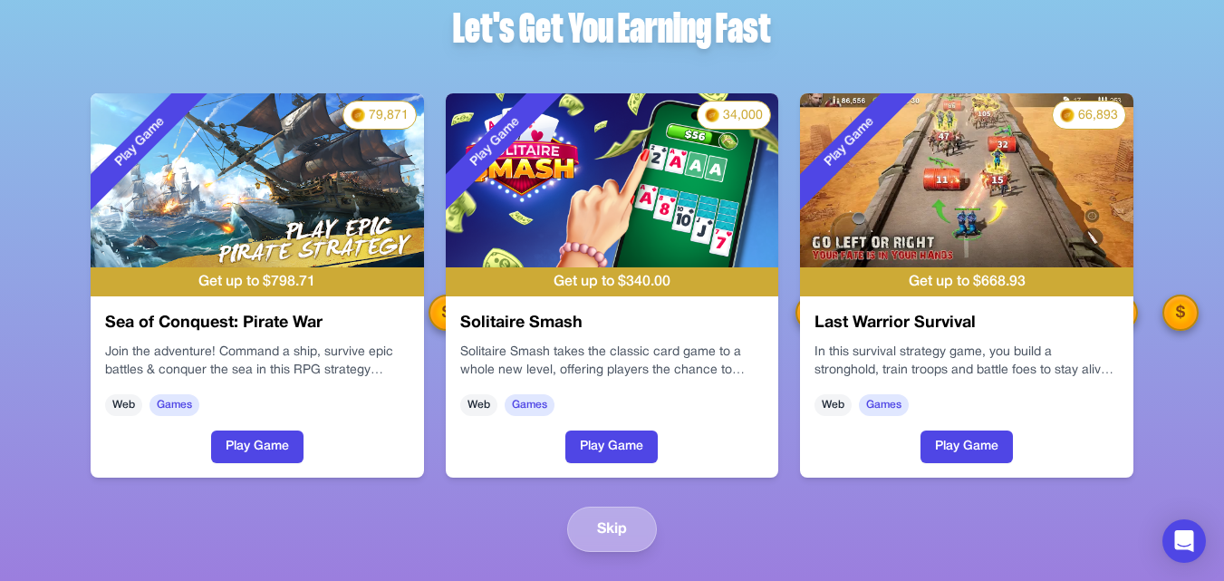
click at [613, 524] on button "Skip" at bounding box center [612, 529] width 90 height 45
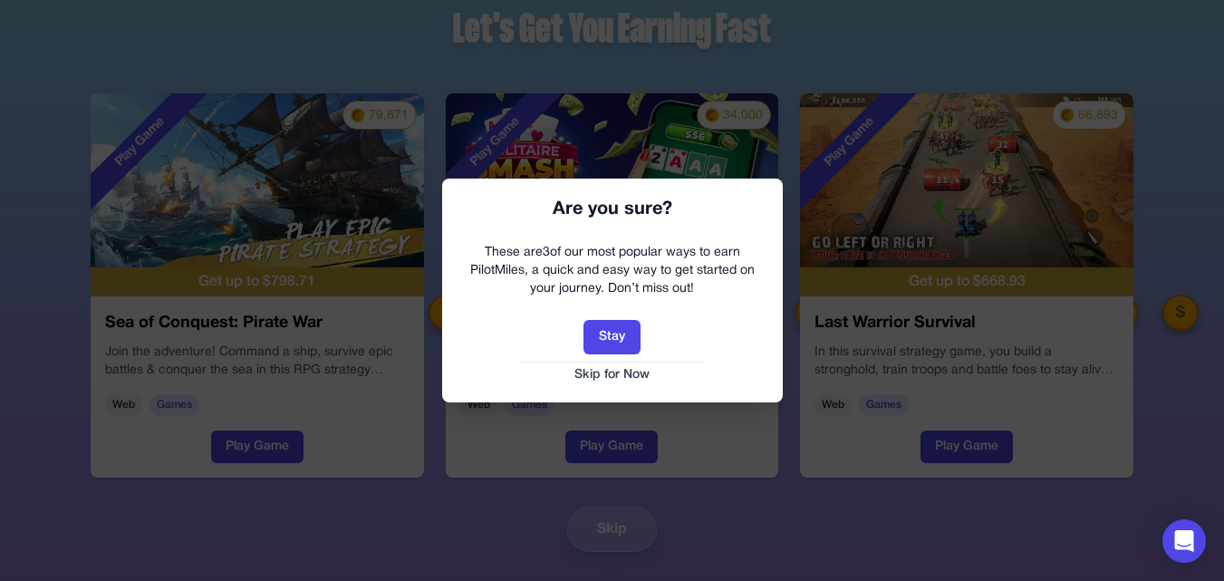
click at [613, 377] on button "Skip for Now" at bounding box center [612, 375] width 304 height 18
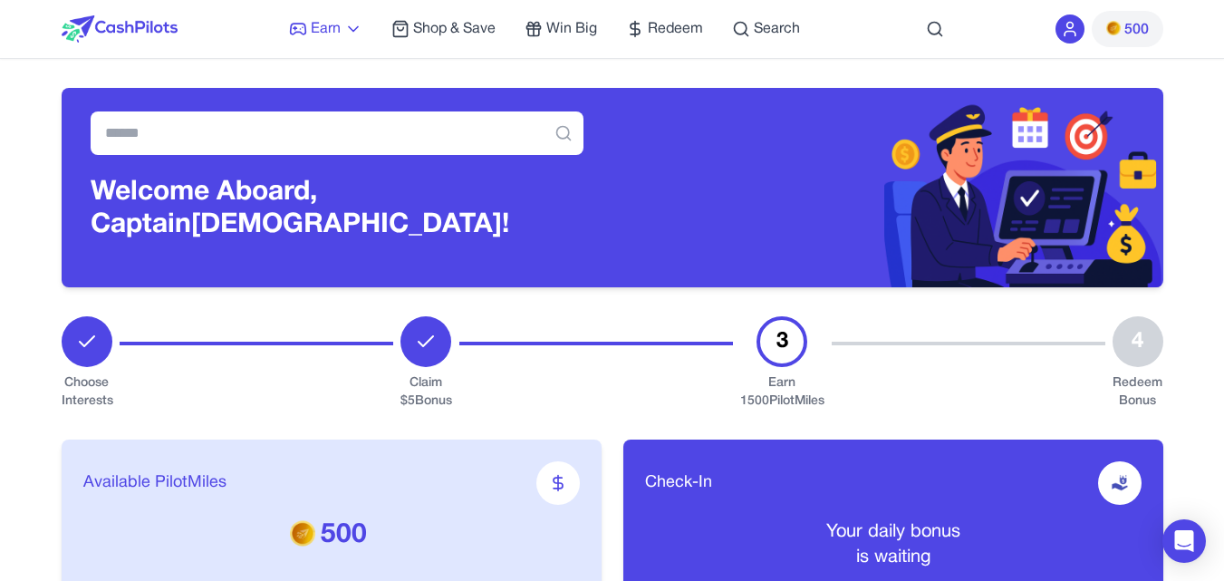
click at [352, 39] on link "Earn" at bounding box center [325, 29] width 73 height 22
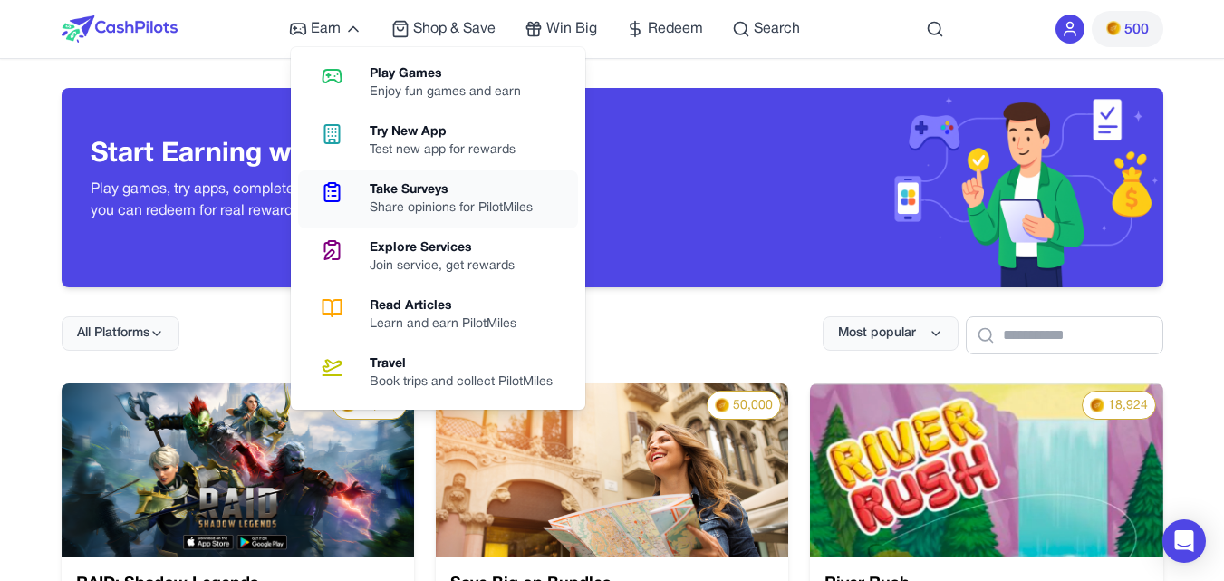
click at [400, 197] on div "Take Surveys" at bounding box center [459, 190] width 178 height 18
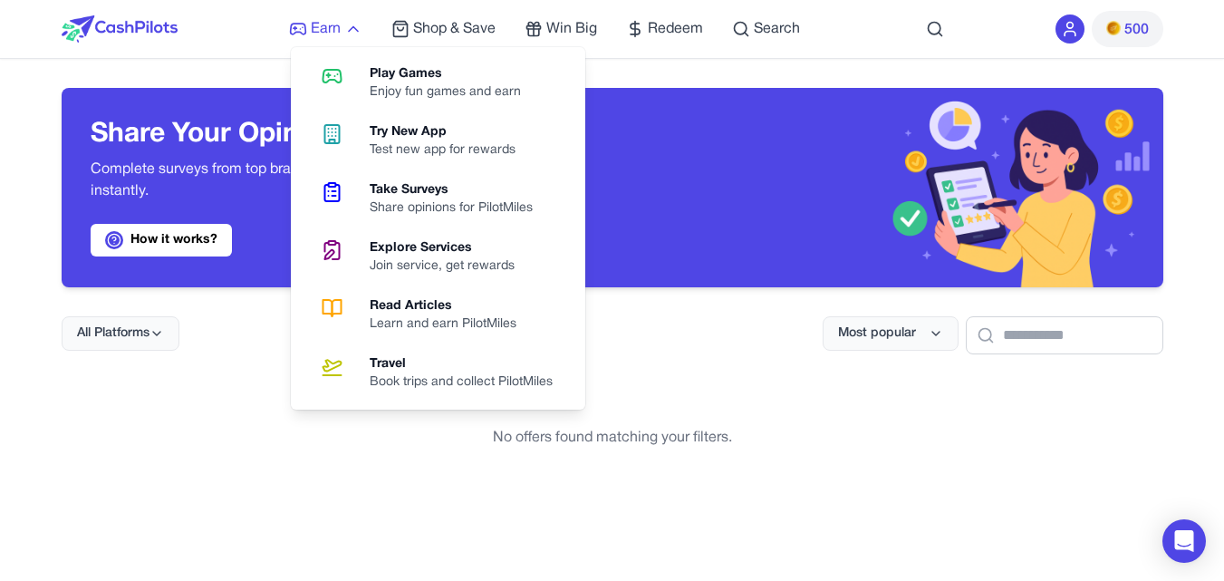
click at [359, 32] on icon at bounding box center [353, 29] width 18 height 18
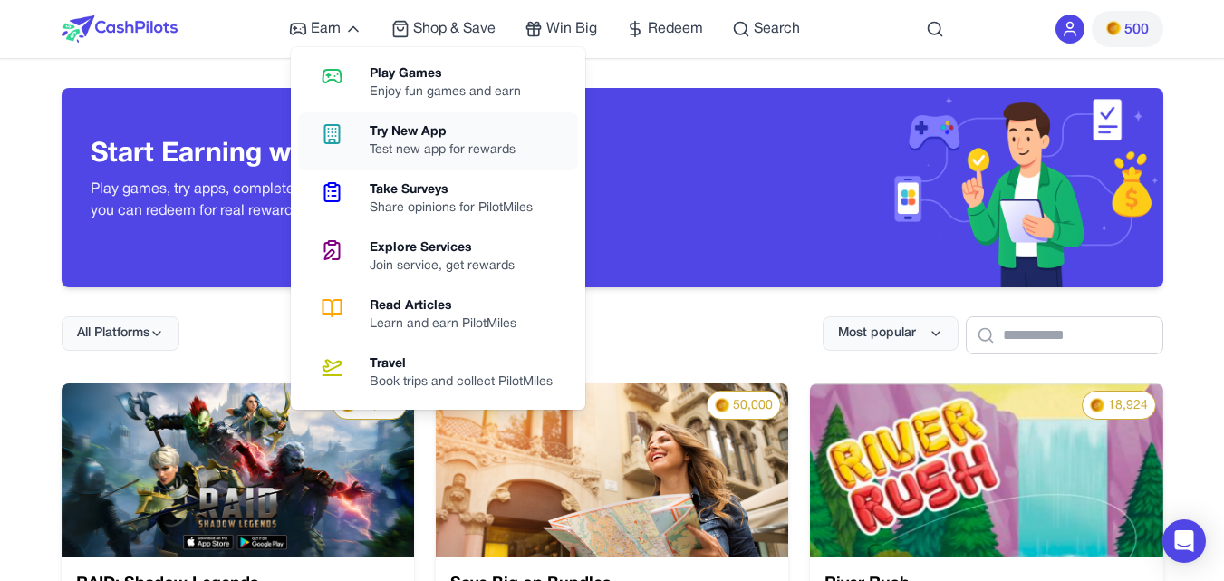
click at [445, 148] on div "Test new app for rewards" at bounding box center [450, 150] width 160 height 18
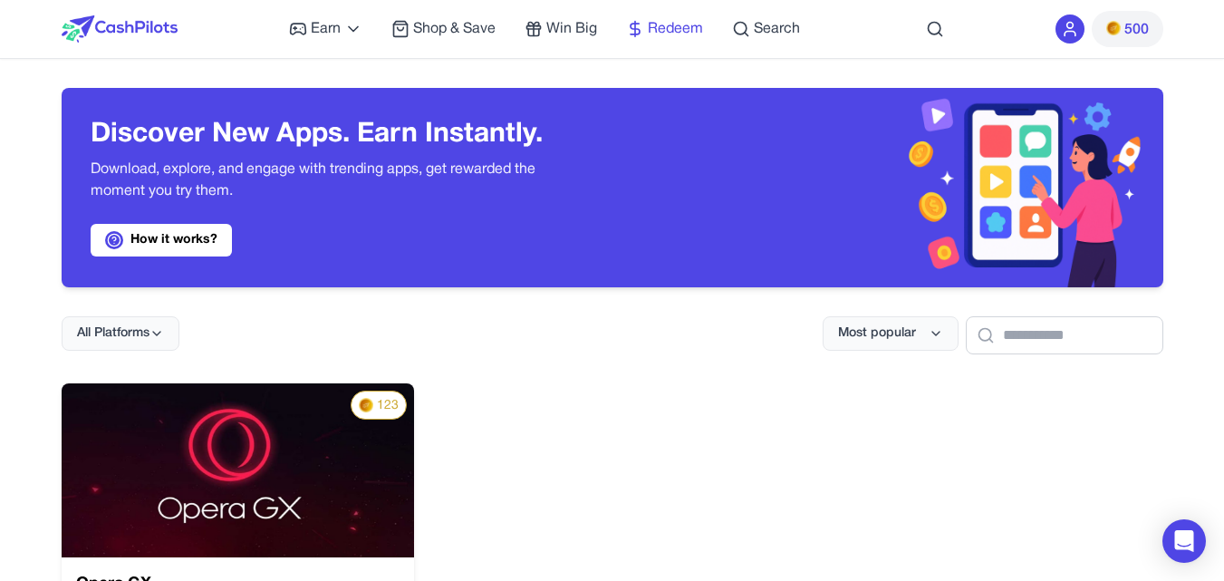
click at [678, 33] on span "Redeem" at bounding box center [675, 29] width 55 height 22
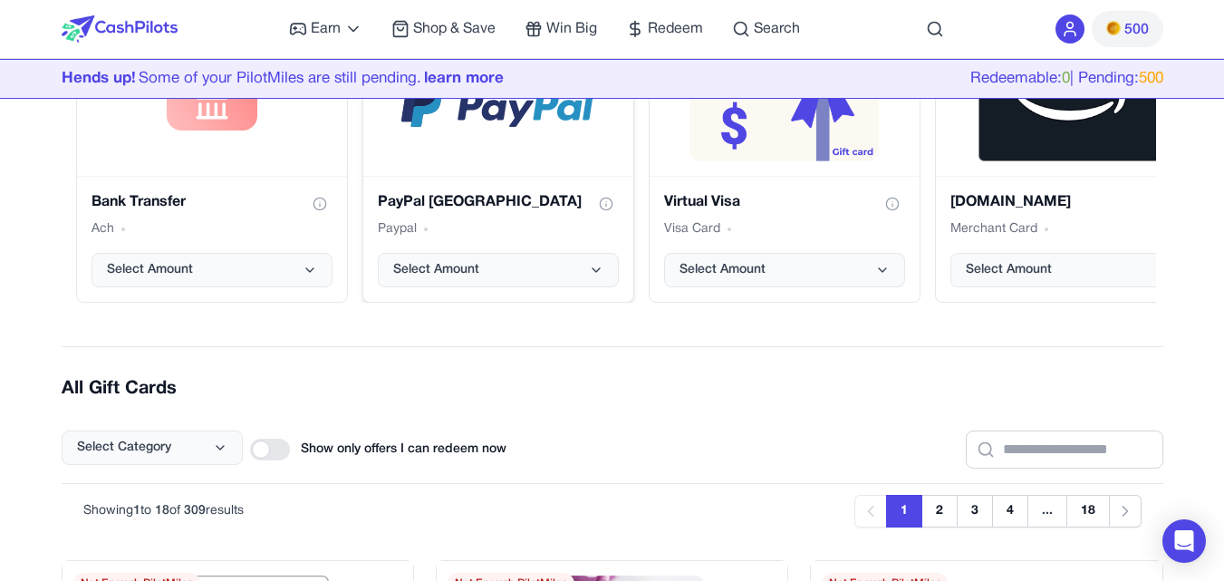
scroll to position [91, 0]
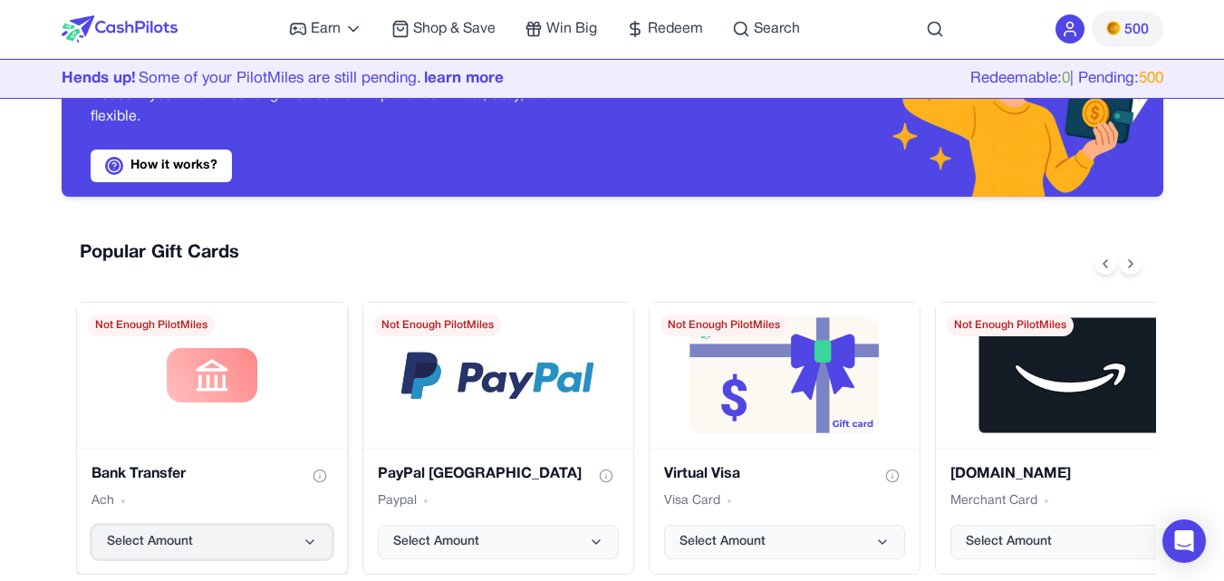
click at [301, 540] on button "Select Amount" at bounding box center [212, 542] width 241 height 34
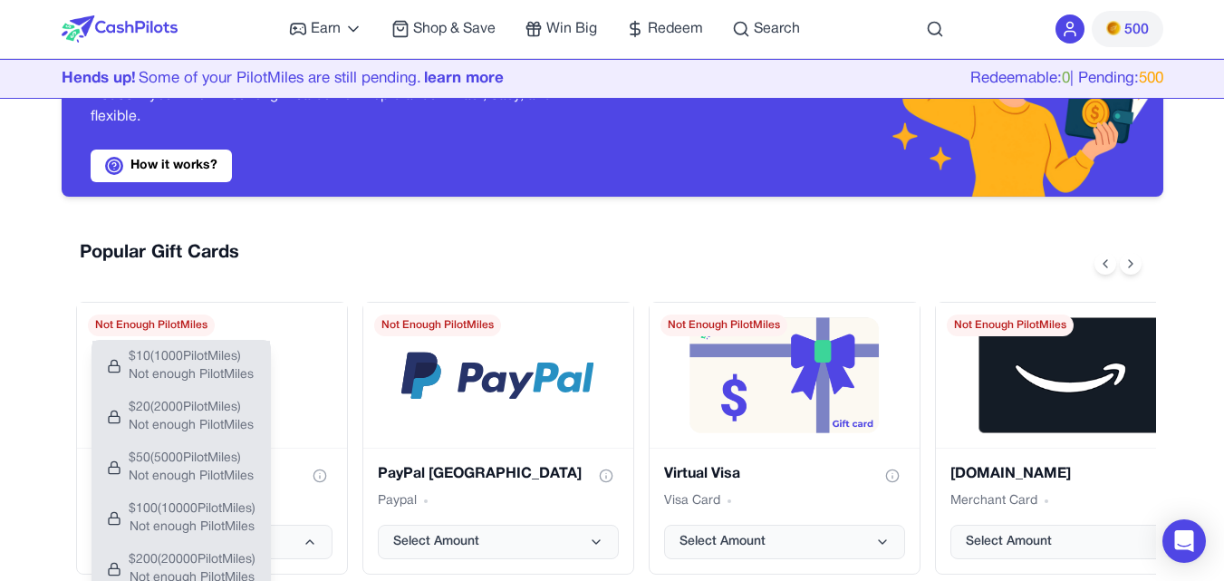
click at [448, 190] on div "Turn Your PilotMiles into Real Rewards Redeem your PilotMiles for gift cards fr…" at bounding box center [337, 96] width 551 height 199
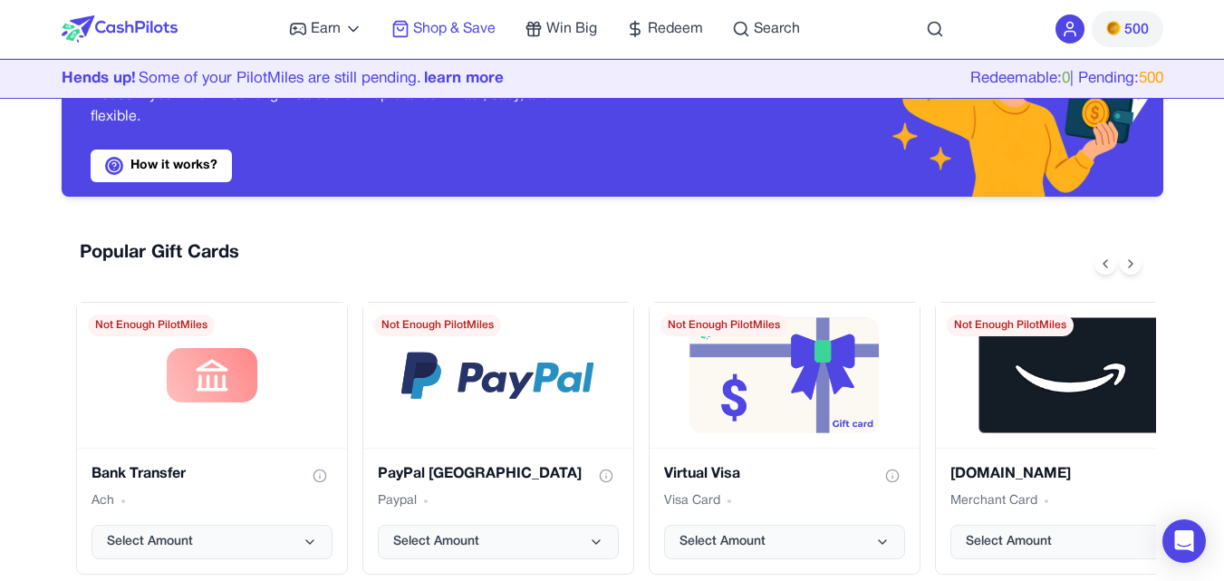
click at [446, 33] on span "Shop & Save" at bounding box center [454, 29] width 82 height 22
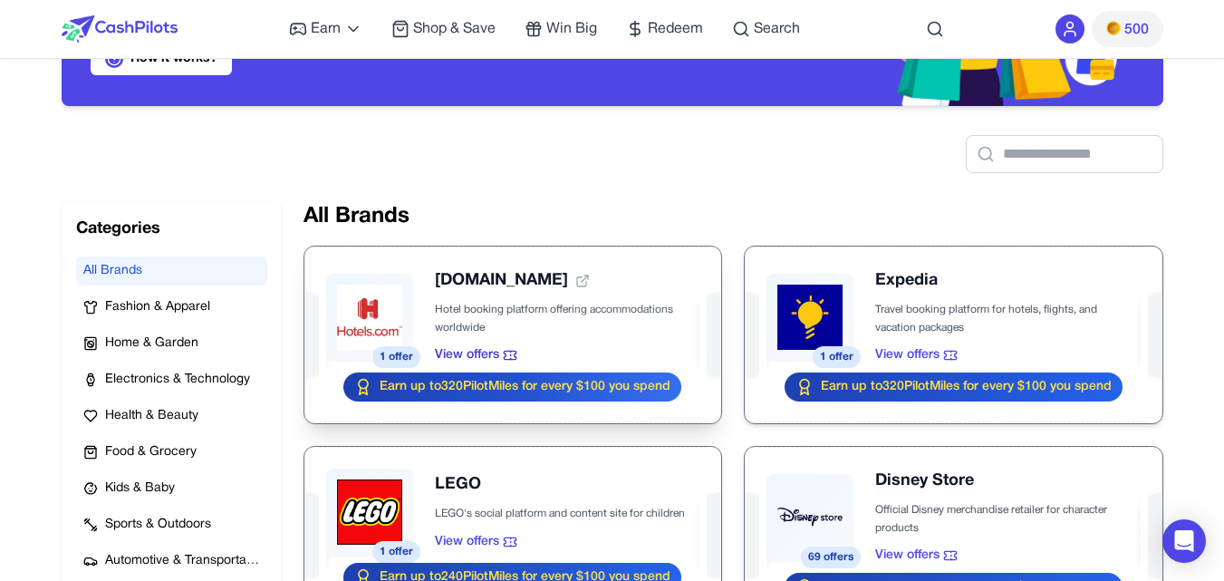
scroll to position [272, 0]
